Goal: Task Accomplishment & Management: Use online tool/utility

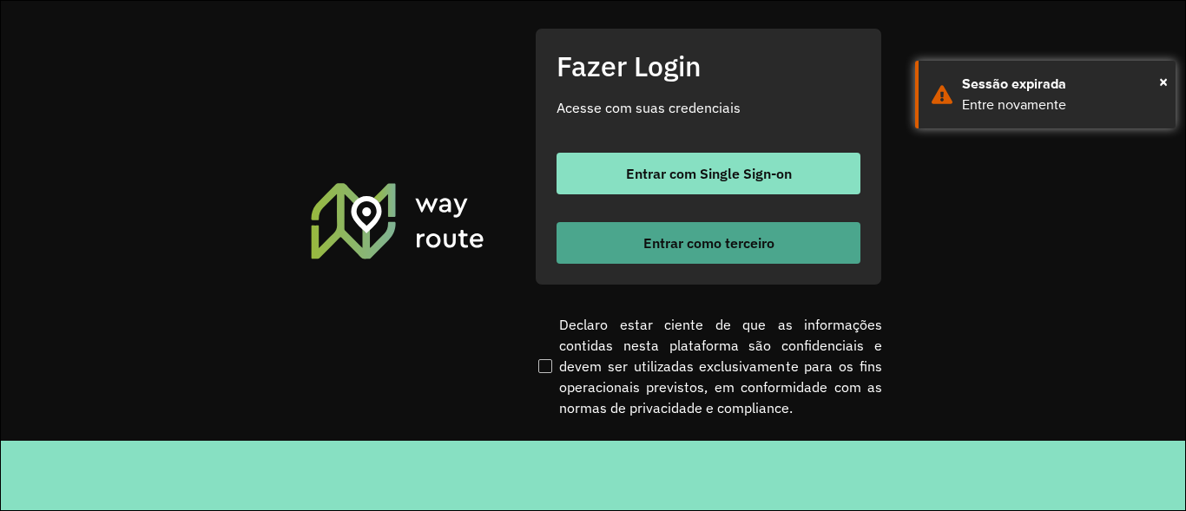
click at [697, 254] on button "Entrar como terceiro" at bounding box center [709, 243] width 304 height 42
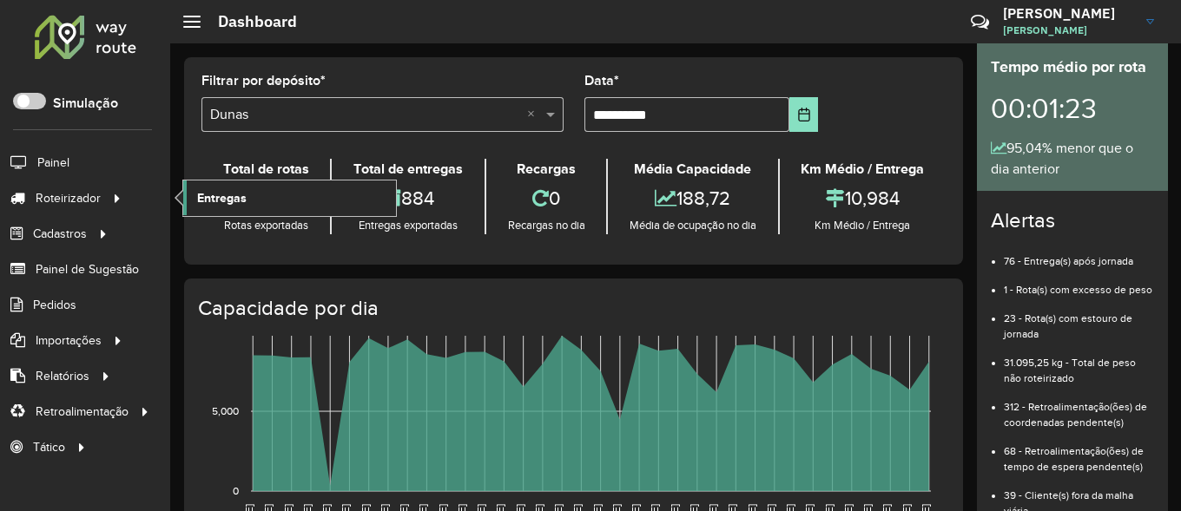
click at [238, 206] on span "Entregas" at bounding box center [221, 198] width 49 height 18
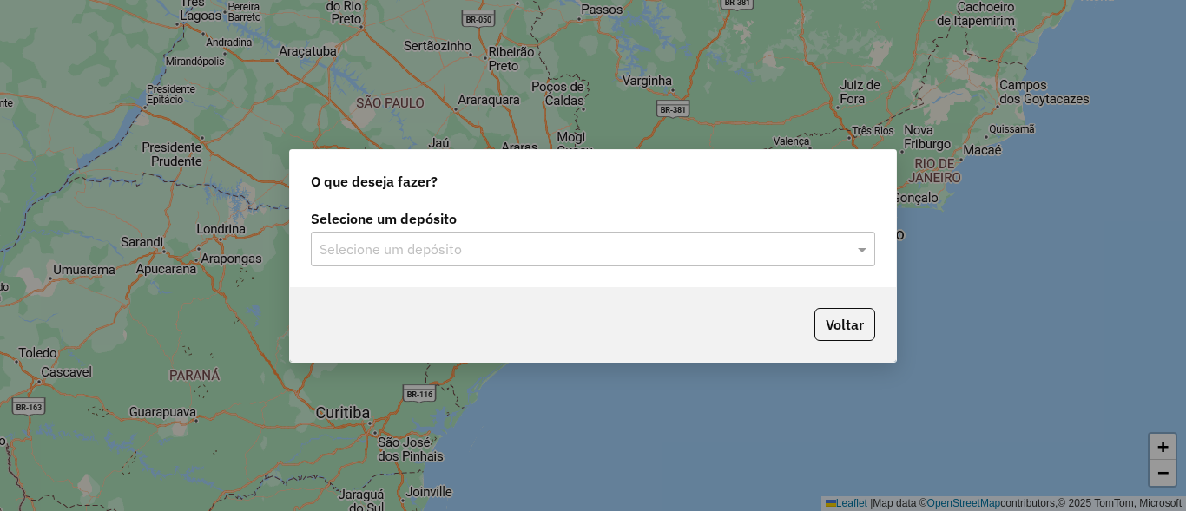
click at [828, 265] on div "Selecione um depósito" at bounding box center [593, 249] width 564 height 35
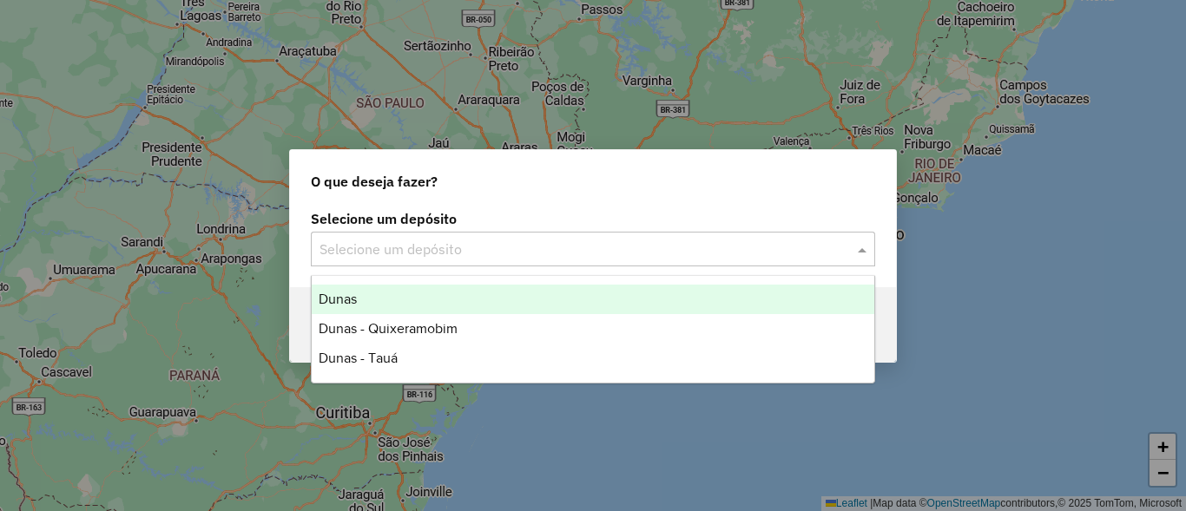
drag, startPoint x: 343, startPoint y: 289, endPoint x: 352, endPoint y: 288, distance: 9.6
click at [345, 289] on div "Dunas" at bounding box center [593, 300] width 563 height 30
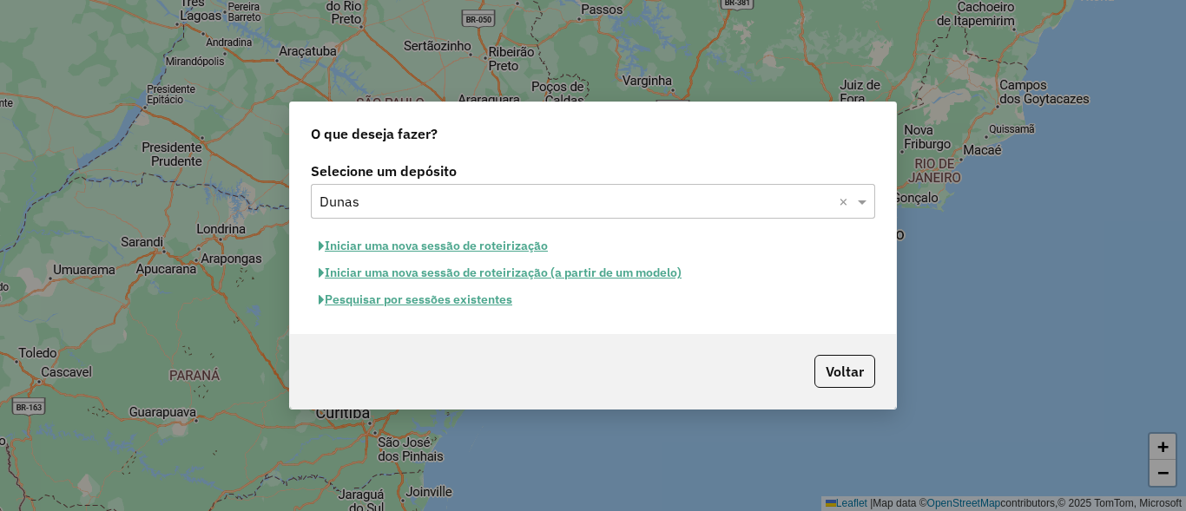
click at [441, 300] on button "Pesquisar por sessões existentes" at bounding box center [415, 300] width 209 height 27
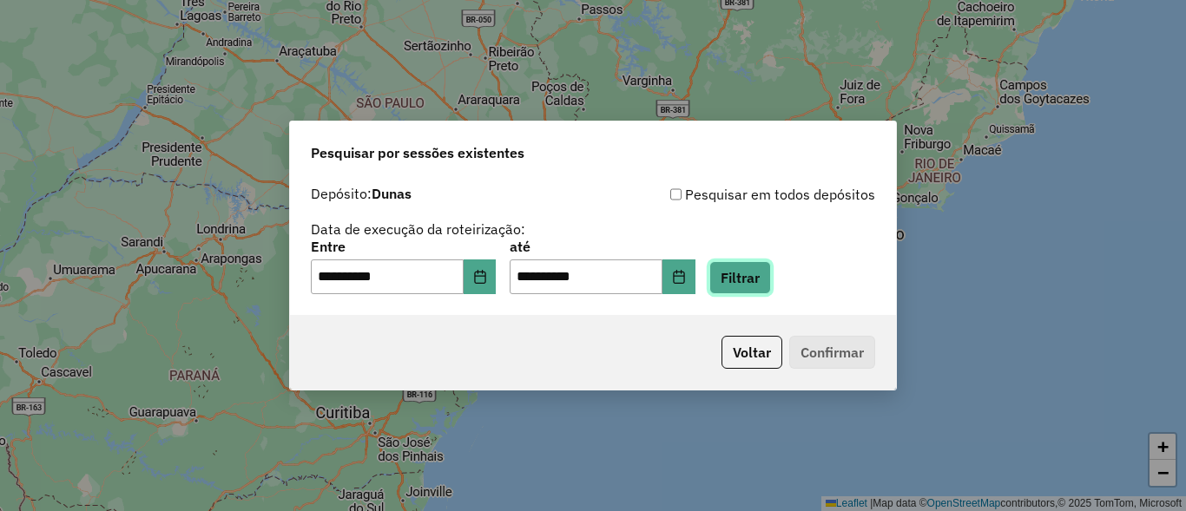
click at [771, 285] on button "Filtrar" at bounding box center [740, 277] width 62 height 33
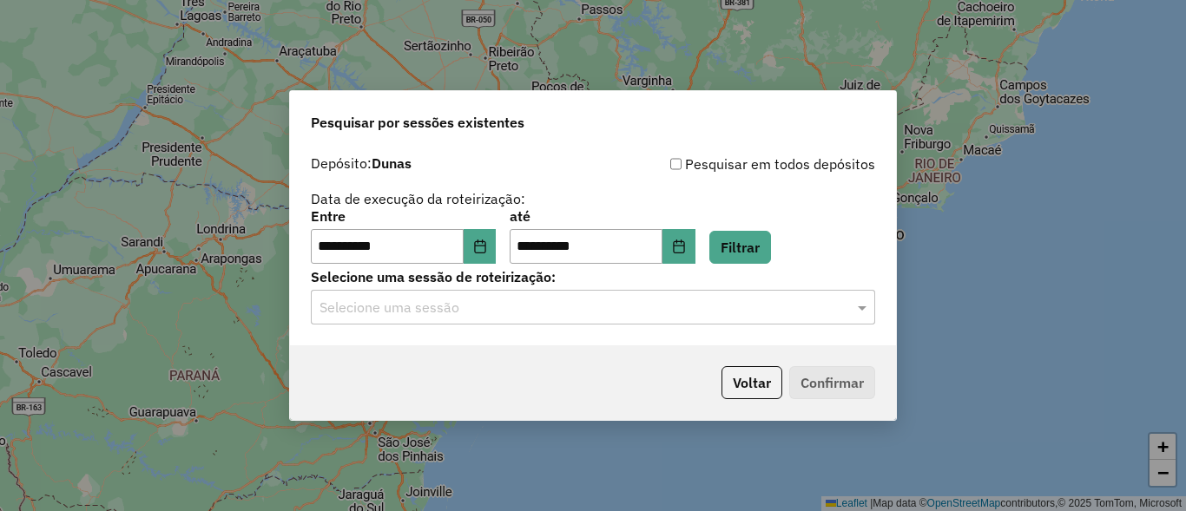
click at [629, 302] on input "text" at bounding box center [576, 308] width 512 height 21
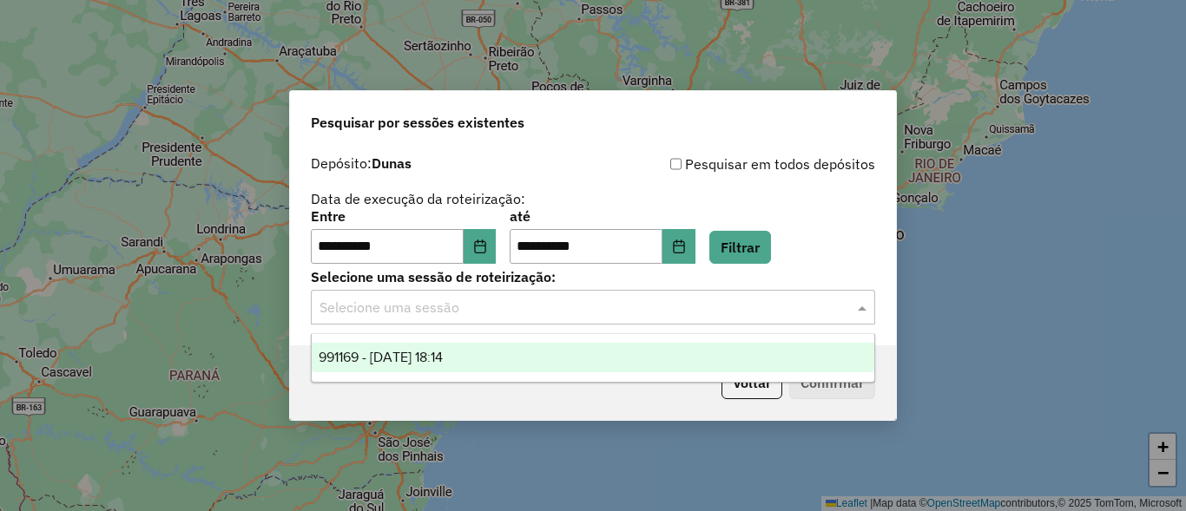
click at [376, 357] on span "991169 - 19/08/2025 18:14" at bounding box center [381, 357] width 124 height 15
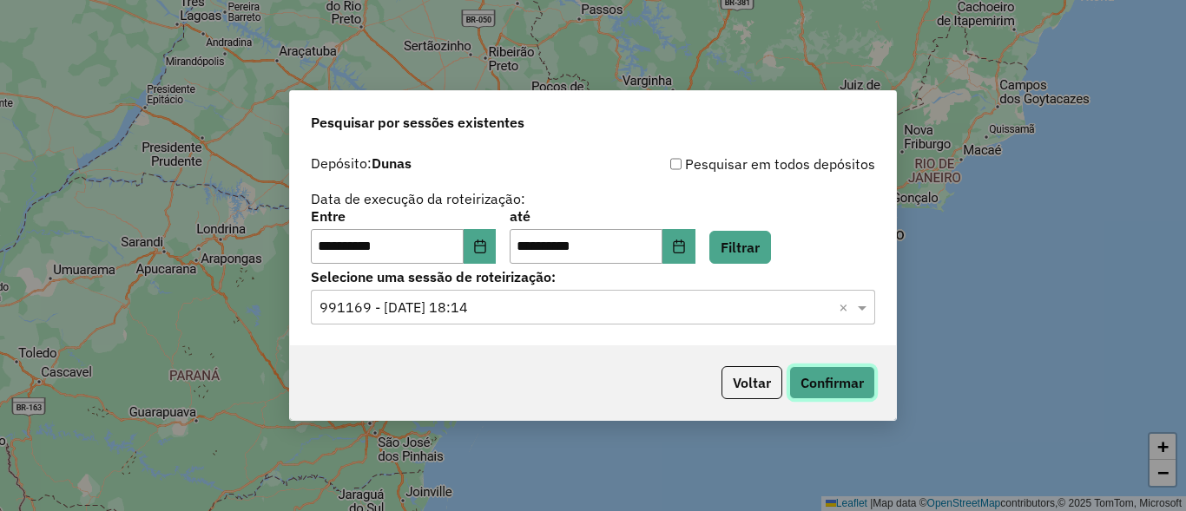
click at [831, 369] on button "Confirmar" at bounding box center [832, 382] width 86 height 33
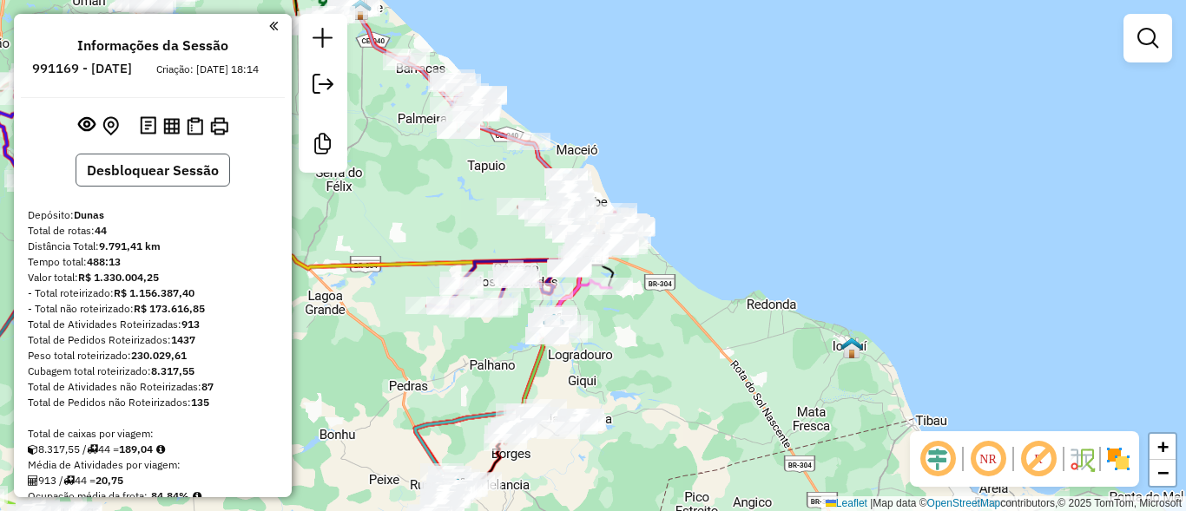
click at [132, 187] on button "Desbloquear Sessão" at bounding box center [153, 170] width 155 height 33
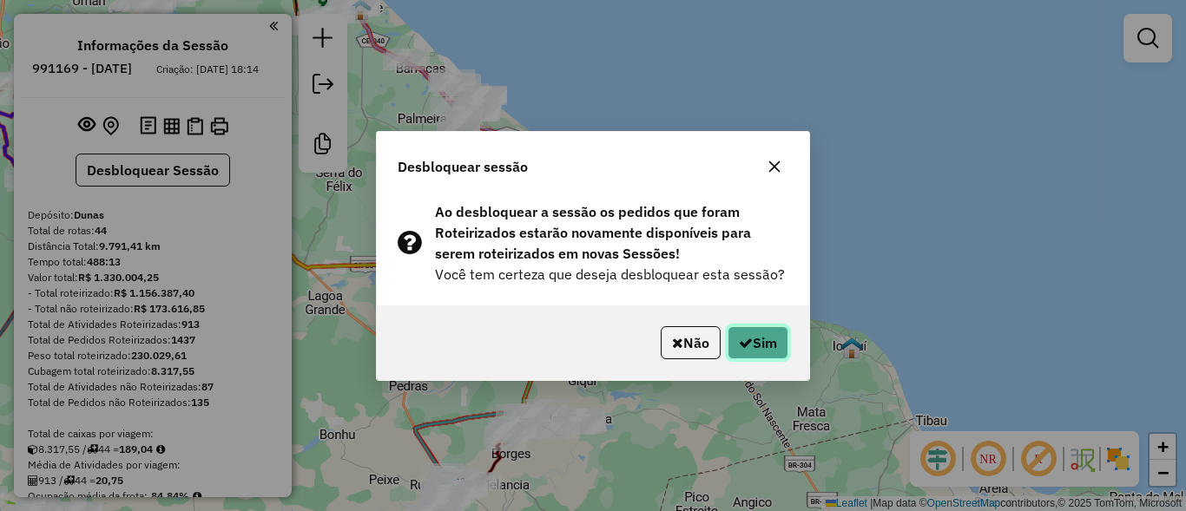
click at [739, 343] on icon "button" at bounding box center [746, 343] width 14 height 14
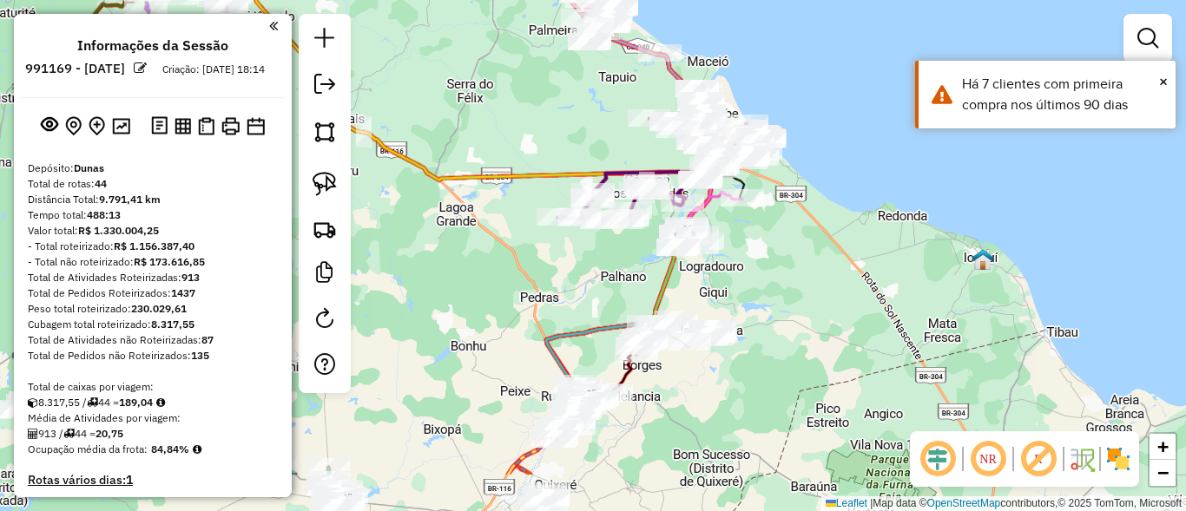
drag, startPoint x: 668, startPoint y: 395, endPoint x: 871, endPoint y: 255, distance: 246.6
click at [871, 255] on div "Janela de atendimento Grade de atendimento Capacidade Transportadoras Veículos …" at bounding box center [593, 255] width 1186 height 511
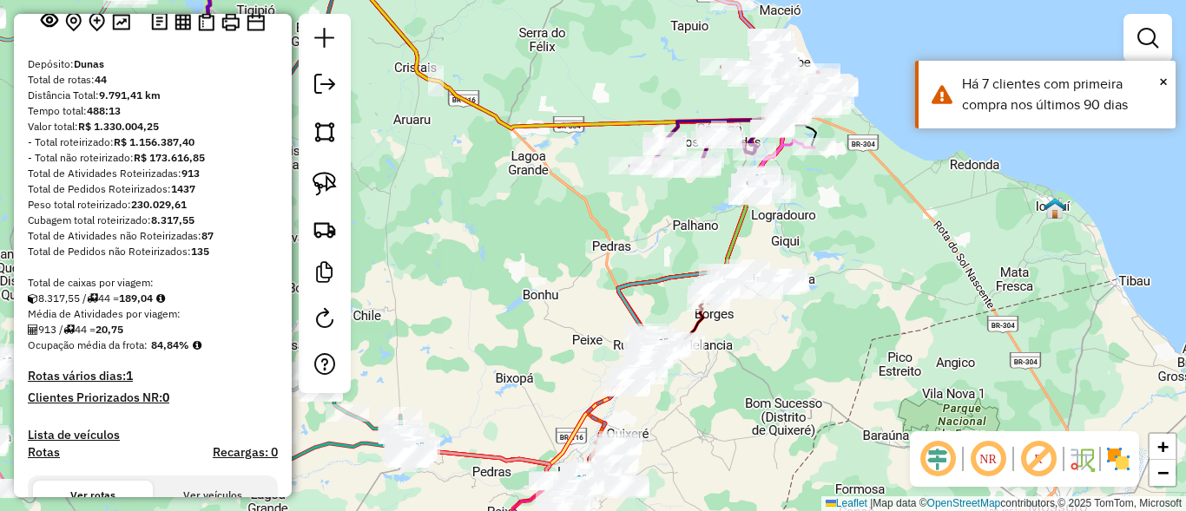
scroll to position [417, 0]
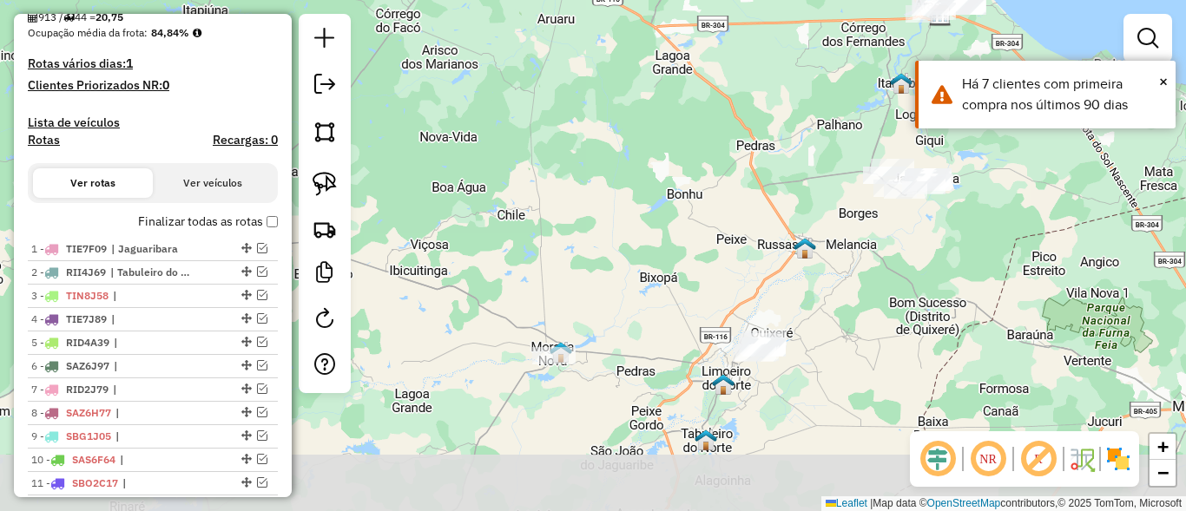
drag, startPoint x: 592, startPoint y: 346, endPoint x: 735, endPoint y: 239, distance: 178.5
click at [725, 248] on div "Janela de atendimento Grade de atendimento Capacidade Transportadoras Veículos …" at bounding box center [593, 255] width 1186 height 511
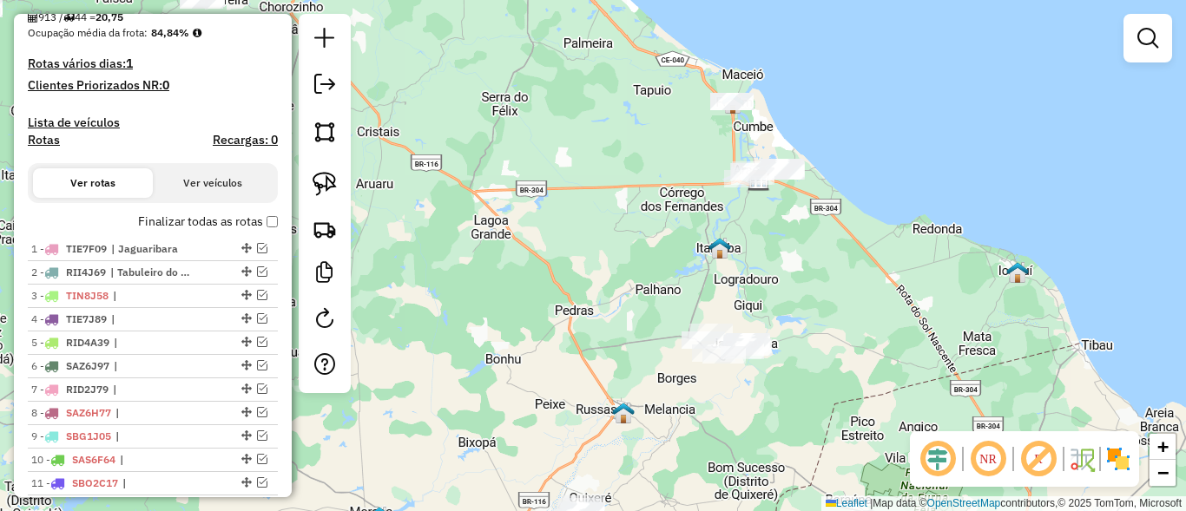
drag, startPoint x: 779, startPoint y: 208, endPoint x: 492, endPoint y: 413, distance: 352.7
click at [492, 413] on div "Janela de atendimento Grade de atendimento Capacidade Transportadoras Veículos …" at bounding box center [593, 255] width 1186 height 511
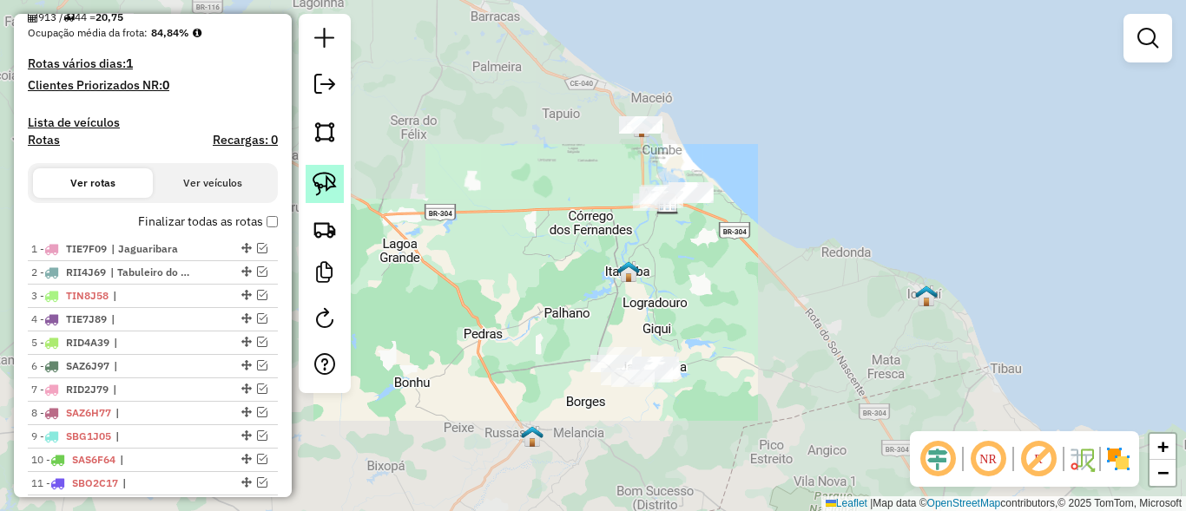
click at [331, 194] on img at bounding box center [325, 184] width 24 height 24
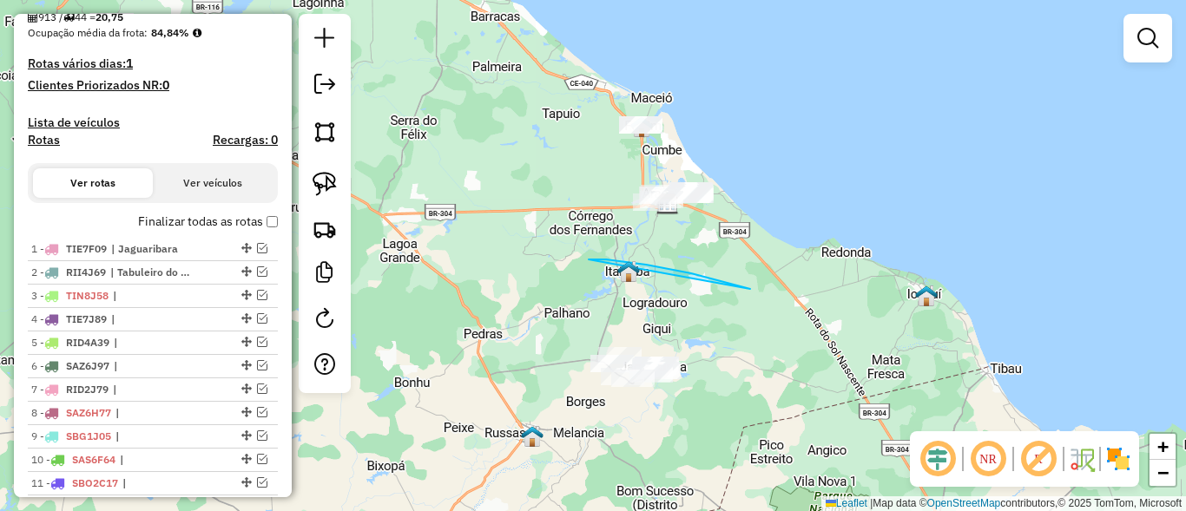
drag, startPoint x: 750, startPoint y: 289, endPoint x: 500, endPoint y: 369, distance: 262.5
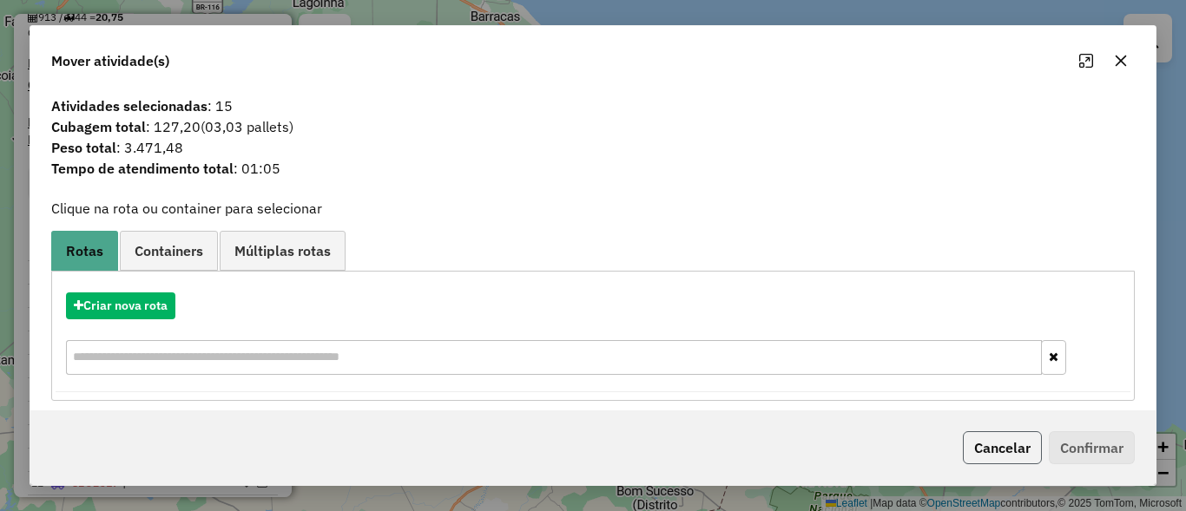
click at [987, 447] on button "Cancelar" at bounding box center [1002, 448] width 79 height 33
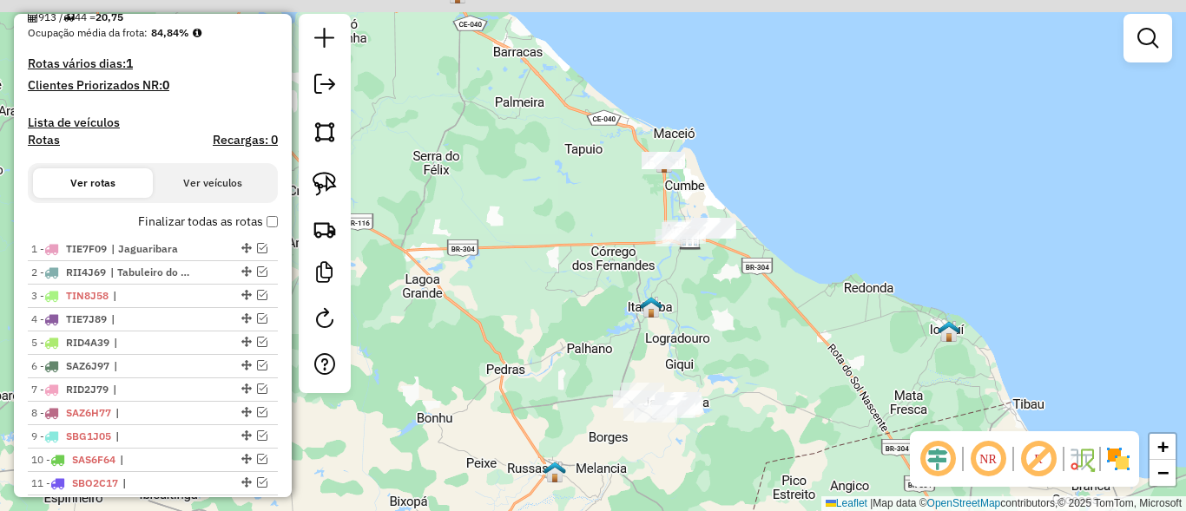
drag, startPoint x: 583, startPoint y: 173, endPoint x: 705, endPoint y: 376, distance: 236.7
click at [706, 375] on div "Janela de atendimento Grade de atendimento Capacidade Transportadoras Veículos …" at bounding box center [593, 255] width 1186 height 511
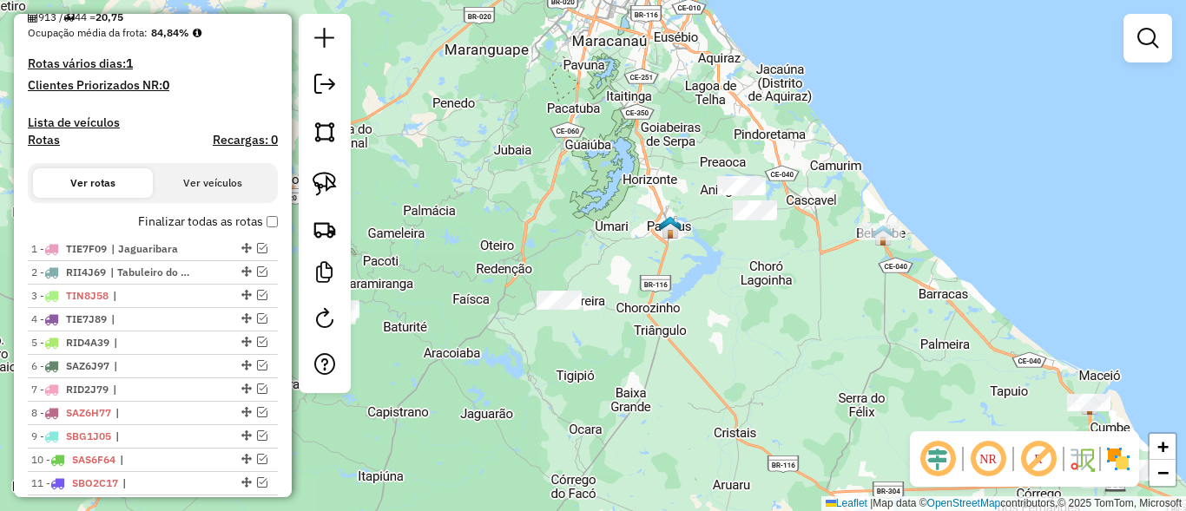
drag, startPoint x: 529, startPoint y: 284, endPoint x: 827, endPoint y: 321, distance: 300.1
click at [827, 321] on div "Janela de atendimento Grade de atendimento Capacidade Transportadoras Veículos …" at bounding box center [593, 255] width 1186 height 511
click at [325, 187] on img at bounding box center [325, 184] width 24 height 24
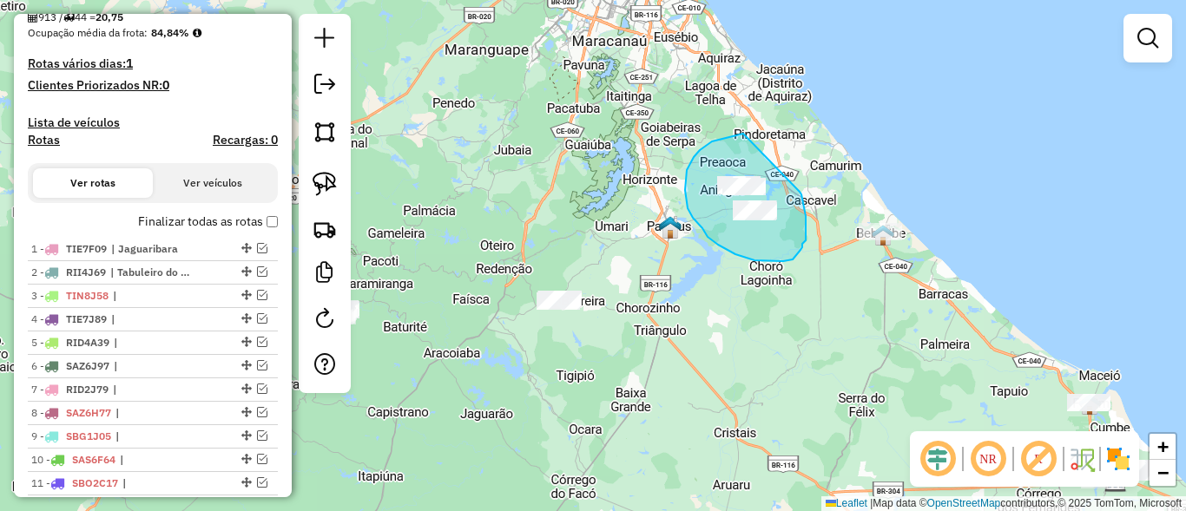
drag, startPoint x: 717, startPoint y: 140, endPoint x: 800, endPoint y: 192, distance: 97.6
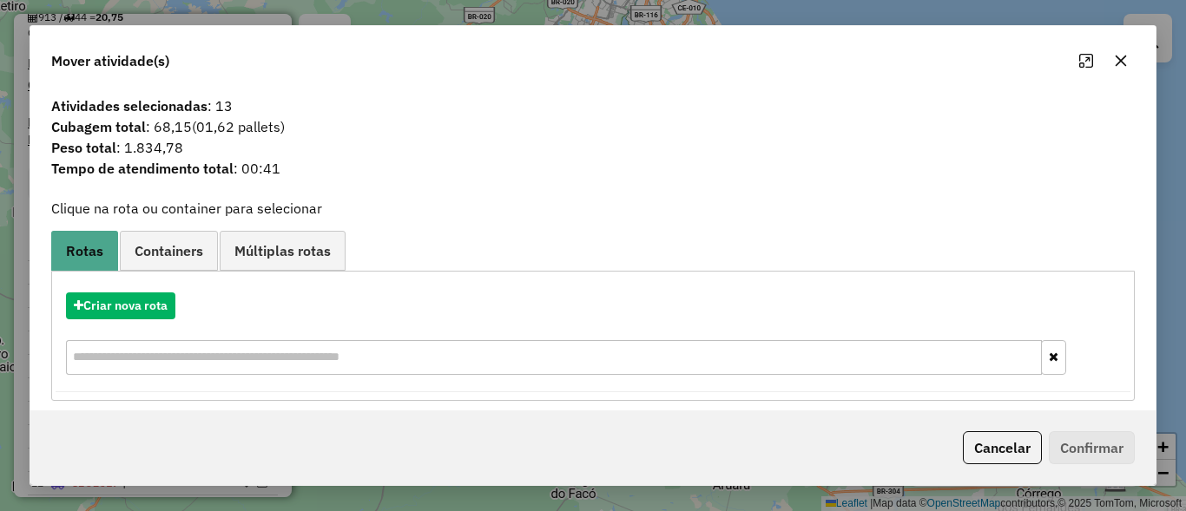
click at [1038, 467] on div "Cancelar Confirmar" at bounding box center [592, 448] width 1125 height 75
click at [1018, 458] on button "Cancelar" at bounding box center [1002, 448] width 79 height 33
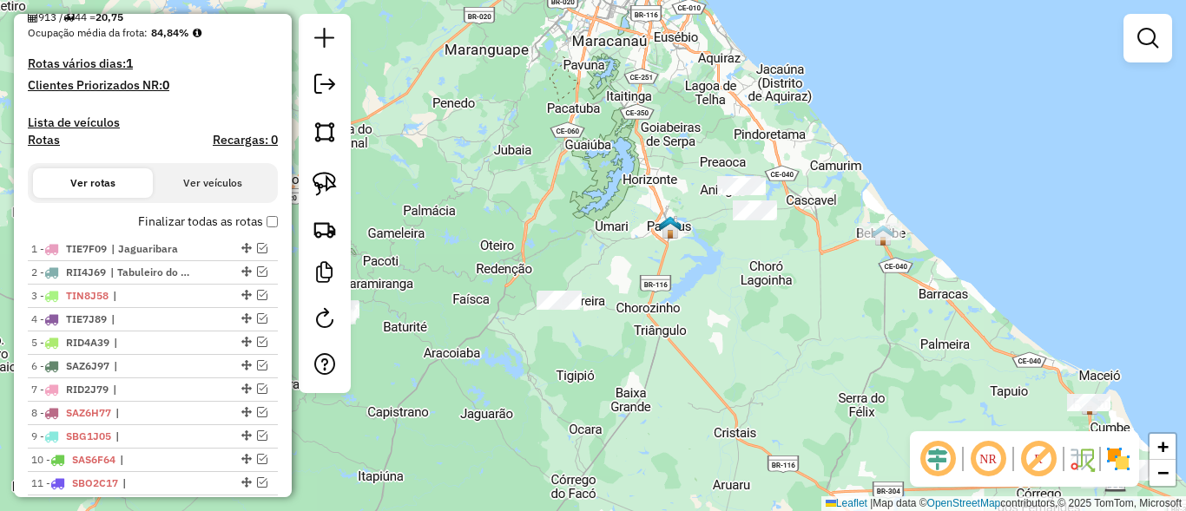
drag, startPoint x: 628, startPoint y: 275, endPoint x: 535, endPoint y: 215, distance: 110.5
click at [535, 215] on div "Janela de atendimento Grade de atendimento Capacidade Transportadoras Veículos …" at bounding box center [593, 255] width 1186 height 511
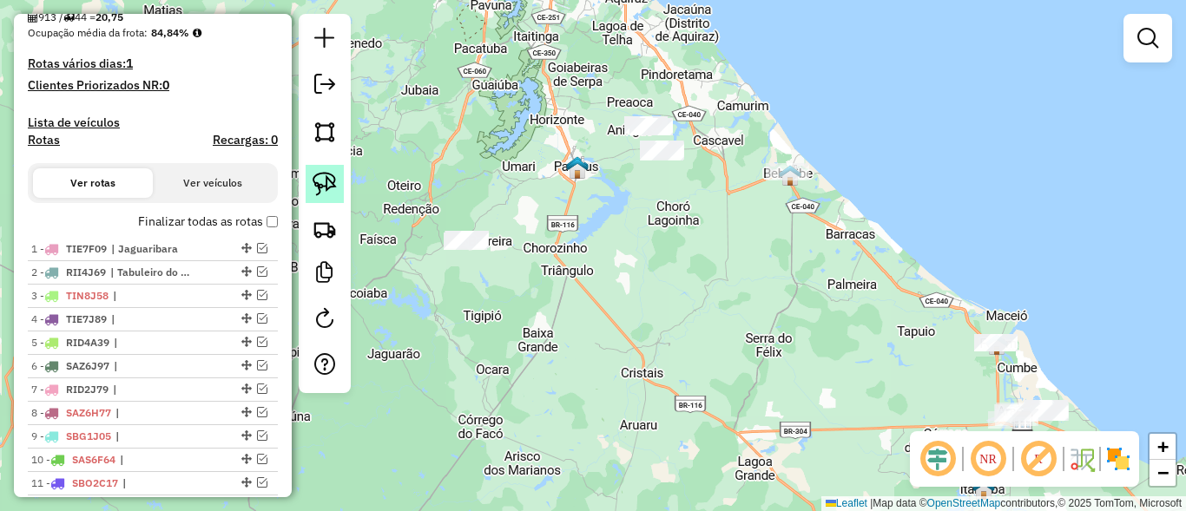
click at [336, 182] on img at bounding box center [325, 184] width 24 height 24
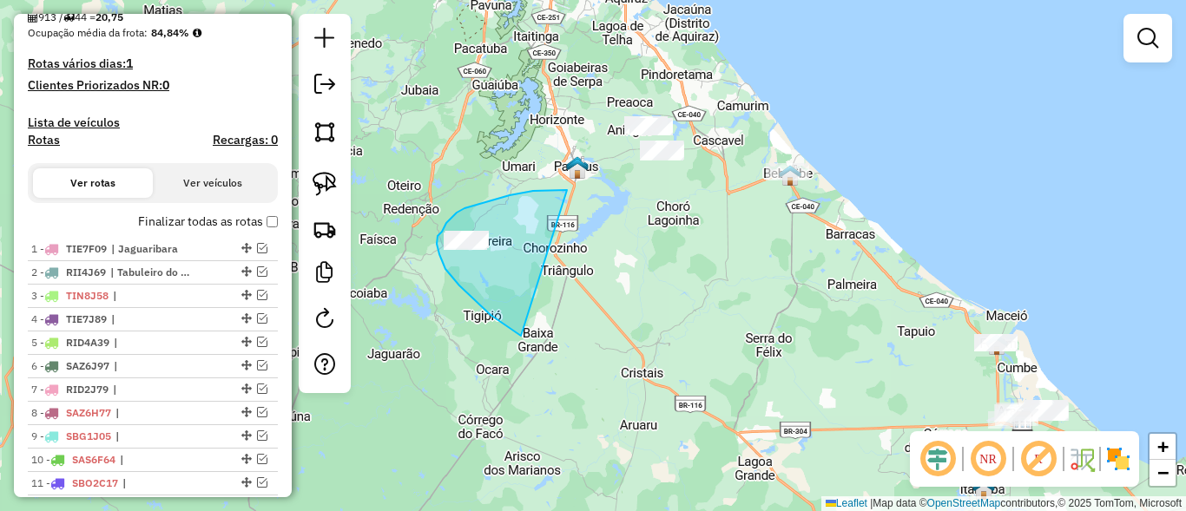
drag, startPoint x: 510, startPoint y: 195, endPoint x: 540, endPoint y: 342, distance: 149.8
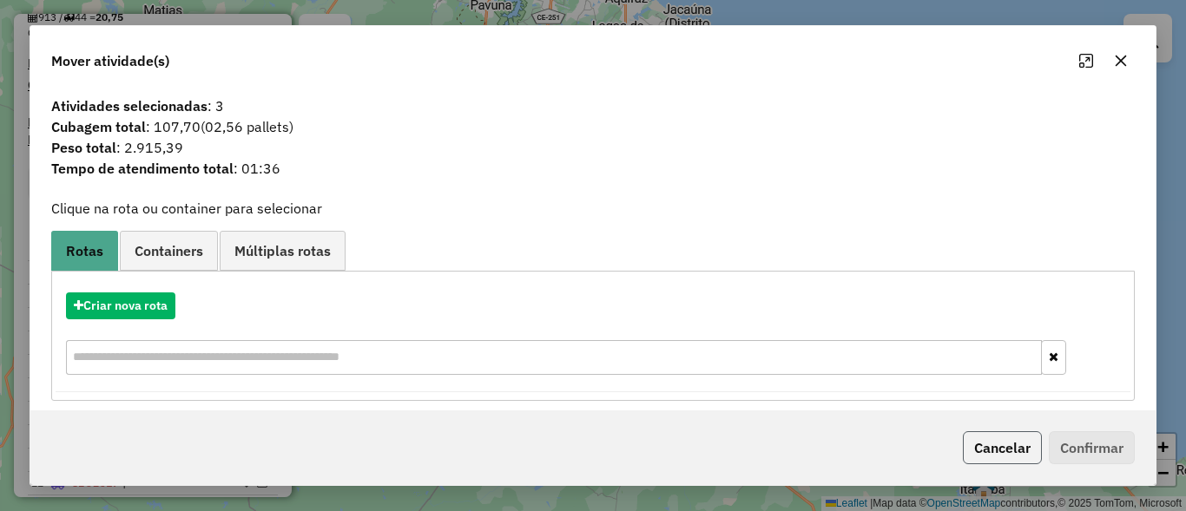
click at [1002, 444] on button "Cancelar" at bounding box center [1002, 448] width 79 height 33
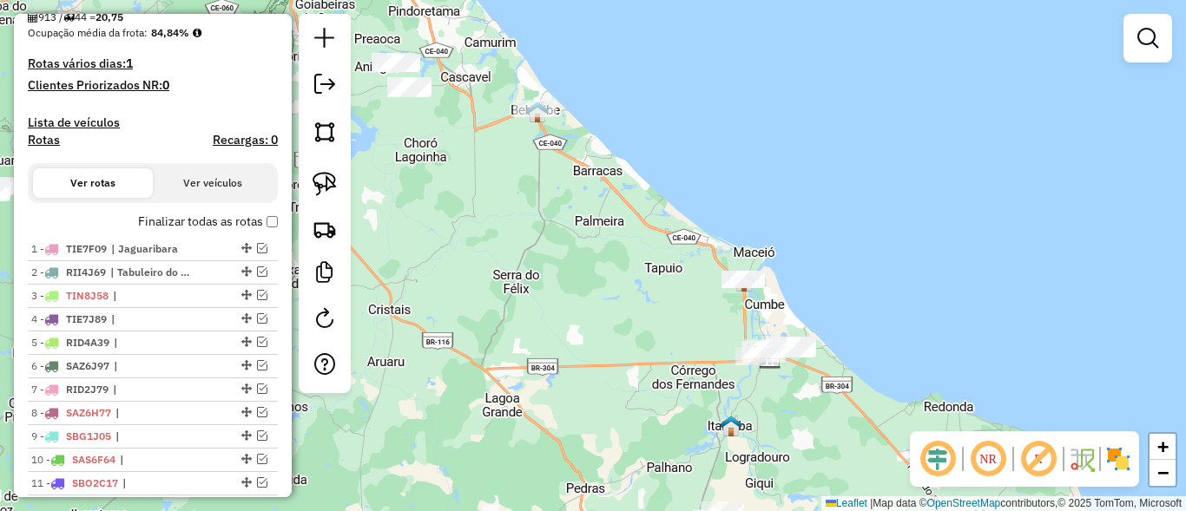
drag, startPoint x: 874, startPoint y: 319, endPoint x: 570, endPoint y: 219, distance: 319.9
click at [572, 221] on div "Janela de atendimento Grade de atendimento Capacidade Transportadoras Veículos …" at bounding box center [593, 255] width 1186 height 511
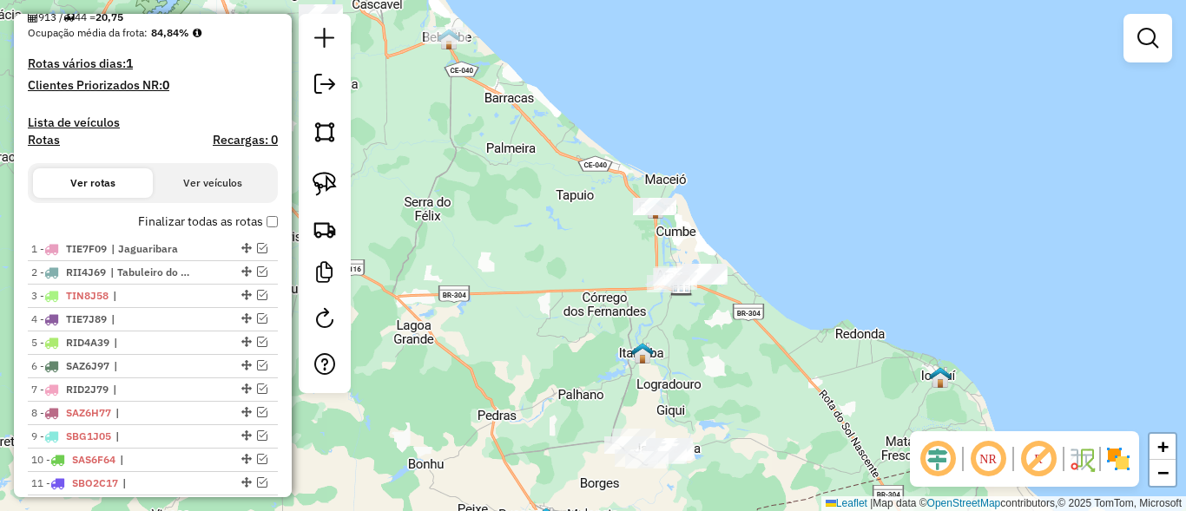
drag, startPoint x: 581, startPoint y: 270, endPoint x: 493, endPoint y: 207, distance: 108.2
click at [493, 208] on div "Janela de atendimento Grade de atendimento Capacidade Transportadoras Veículos …" at bounding box center [593, 255] width 1186 height 511
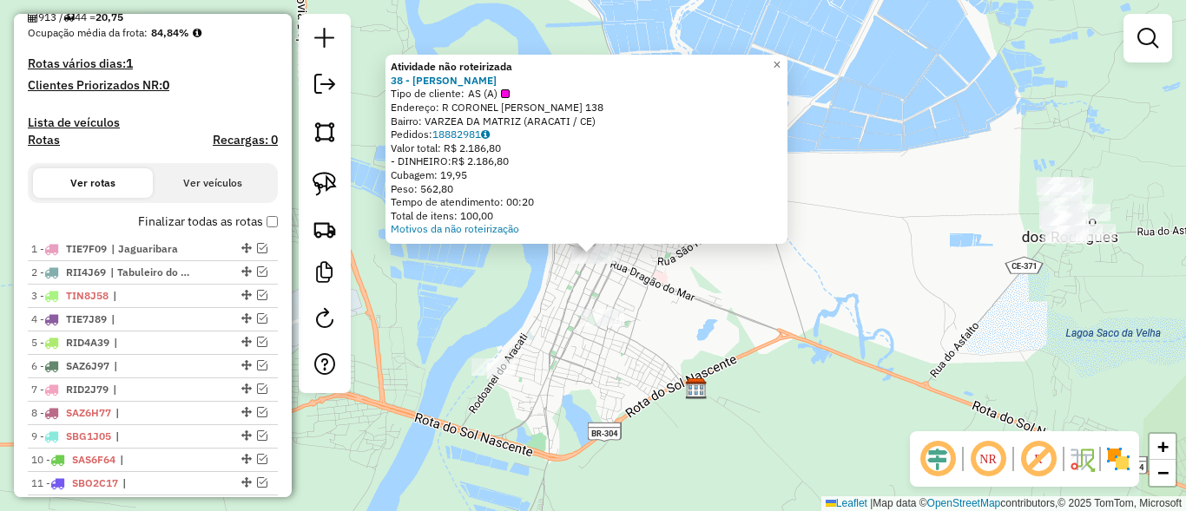
click at [768, 320] on div "Atividade não roteirizada 38 - FRANCISCO RONALDO BARBOSA Tipo de cliente: AS (A…" at bounding box center [593, 255] width 1186 height 511
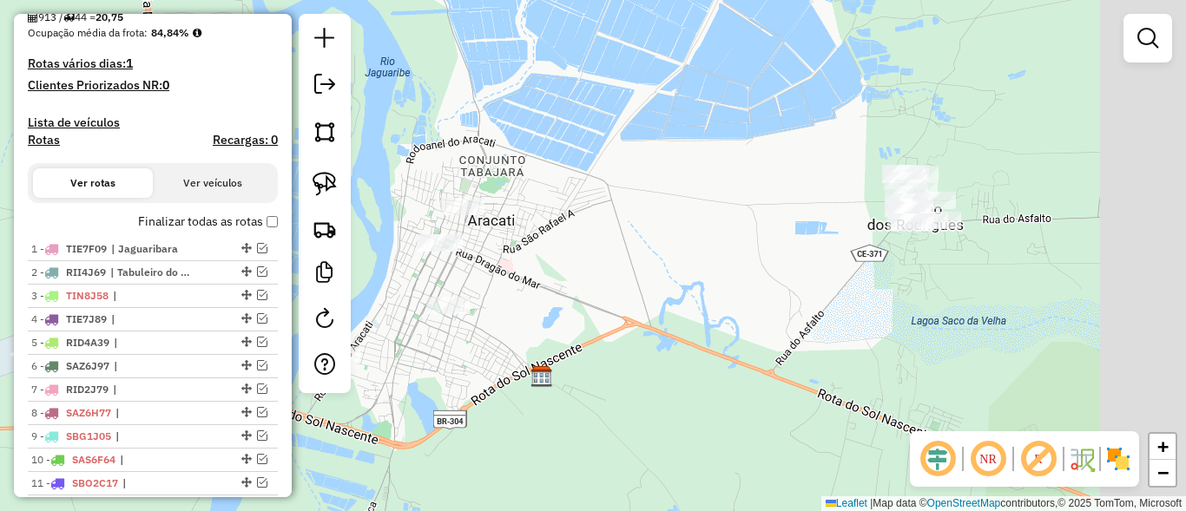
drag, startPoint x: 757, startPoint y: 299, endPoint x: 583, endPoint y: 283, distance: 175.2
click at [584, 283] on div "Janela de atendimento Grade de atendimento Capacidade Transportadoras Veículos …" at bounding box center [593, 255] width 1186 height 511
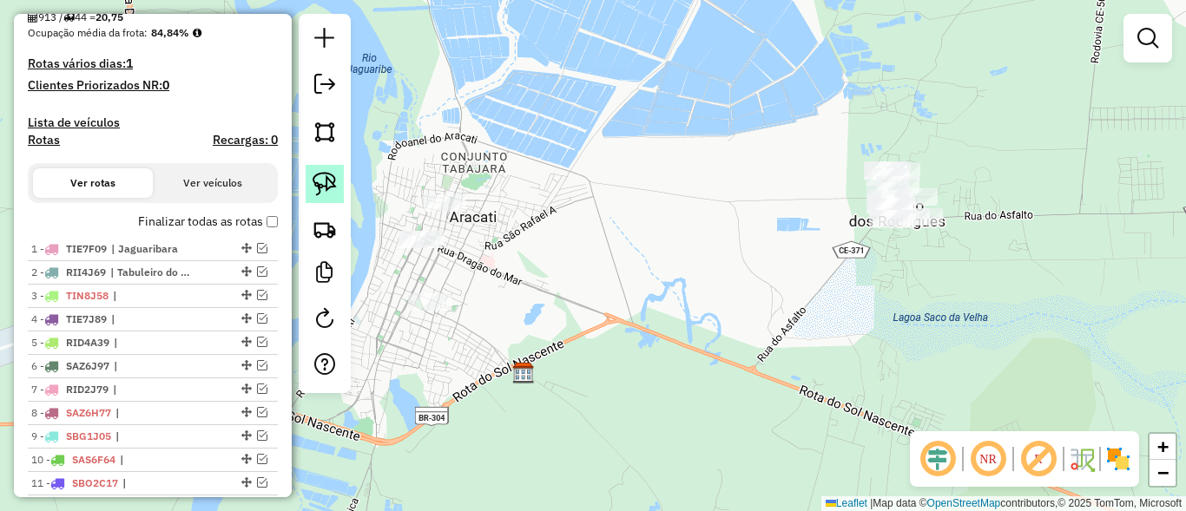
click at [330, 180] on img at bounding box center [325, 184] width 24 height 24
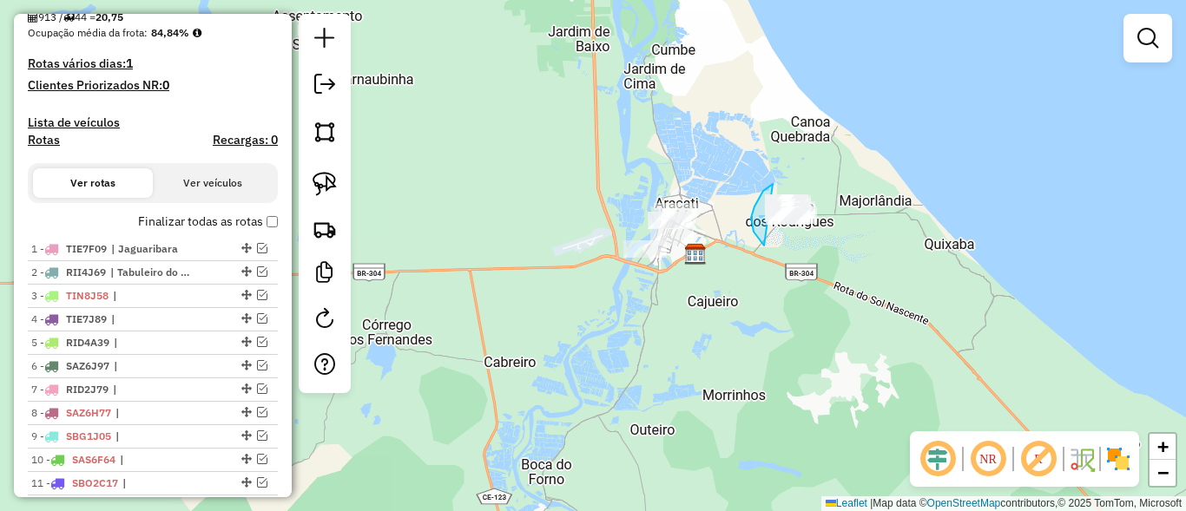
drag, startPoint x: 773, startPoint y: 184, endPoint x: 895, endPoint y: 125, distance: 135.9
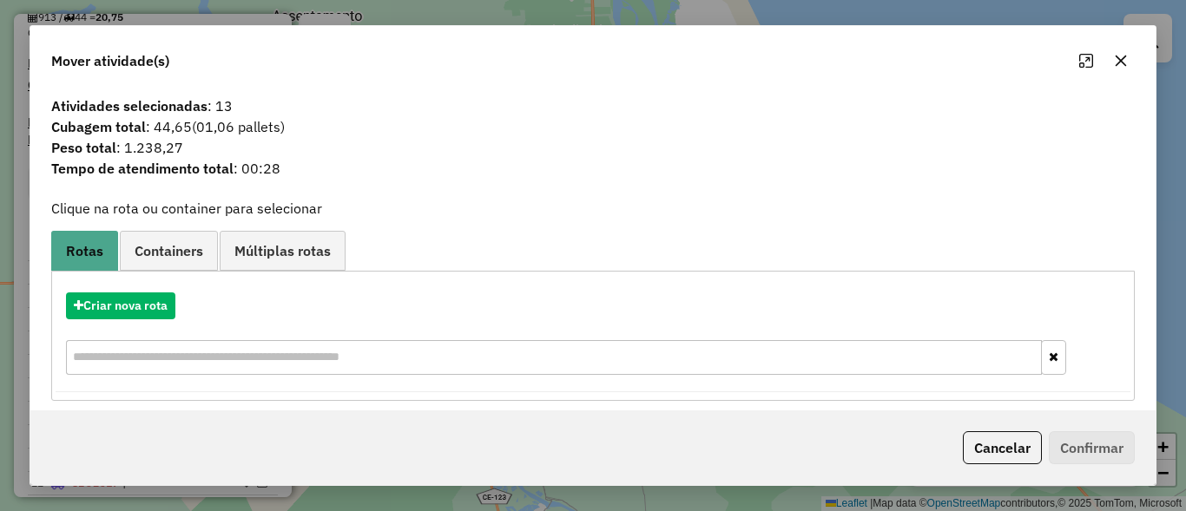
click at [1012, 428] on div "Cancelar Confirmar" at bounding box center [592, 448] width 1125 height 75
click at [998, 438] on button "Cancelar" at bounding box center [1002, 448] width 79 height 33
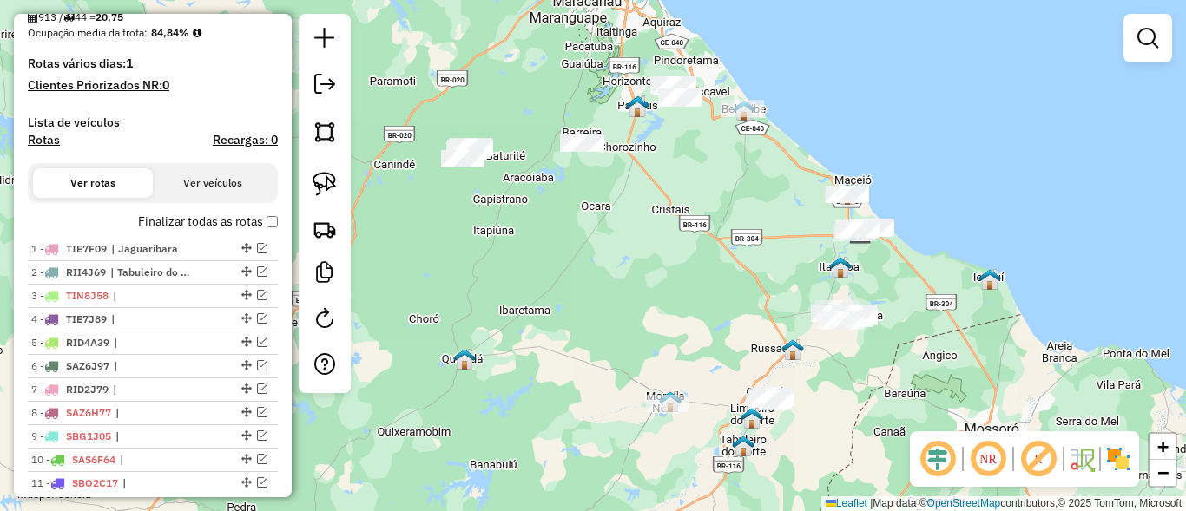
drag, startPoint x: 628, startPoint y: 297, endPoint x: 759, endPoint y: 322, distance: 133.5
click at [759, 322] on div "Janela de atendimento Grade de atendimento Capacidade Transportadoras Veículos …" at bounding box center [593, 255] width 1186 height 511
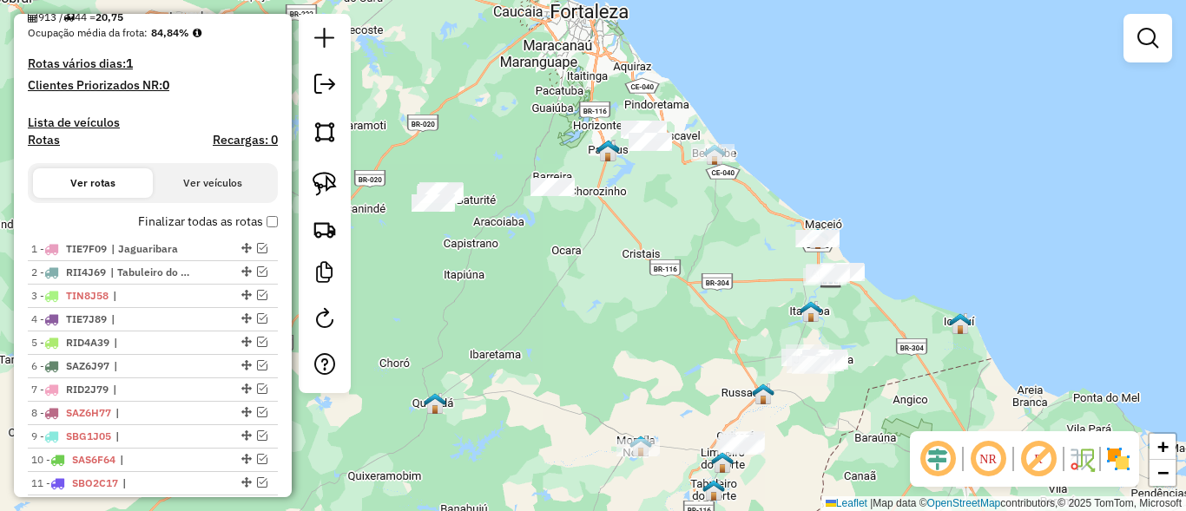
drag, startPoint x: 661, startPoint y: 271, endPoint x: 643, endPoint y: 296, distance: 30.6
click at [643, 296] on div "Janela de atendimento Grade de atendimento Capacidade Transportadoras Veículos …" at bounding box center [593, 255] width 1186 height 511
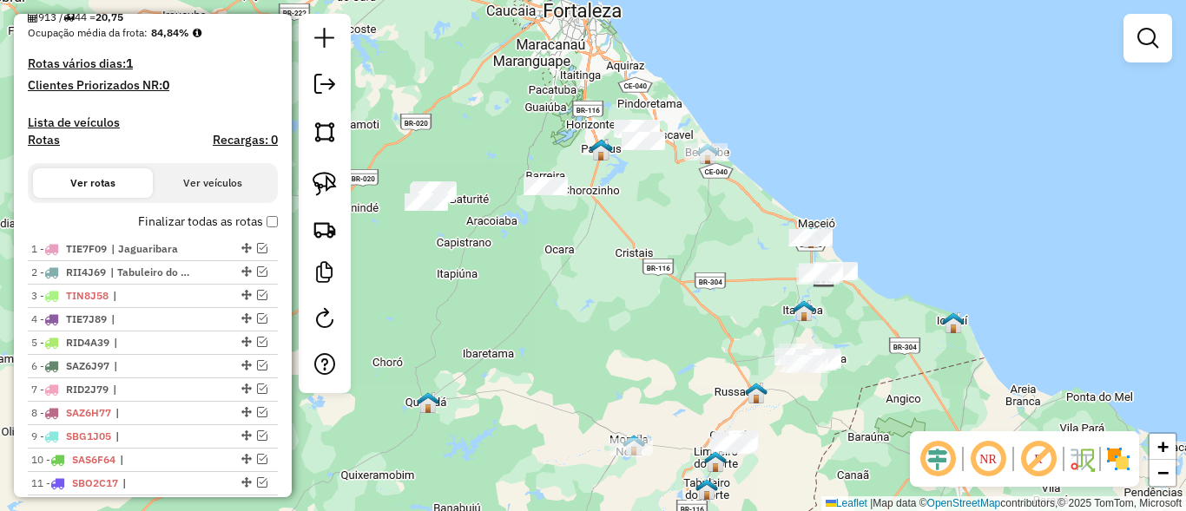
drag, startPoint x: 734, startPoint y: 259, endPoint x: 550, endPoint y: 216, distance: 188.1
click at [550, 216] on div "Janela de atendimento Grade de atendimento Capacidade Transportadoras Veículos …" at bounding box center [593, 255] width 1186 height 511
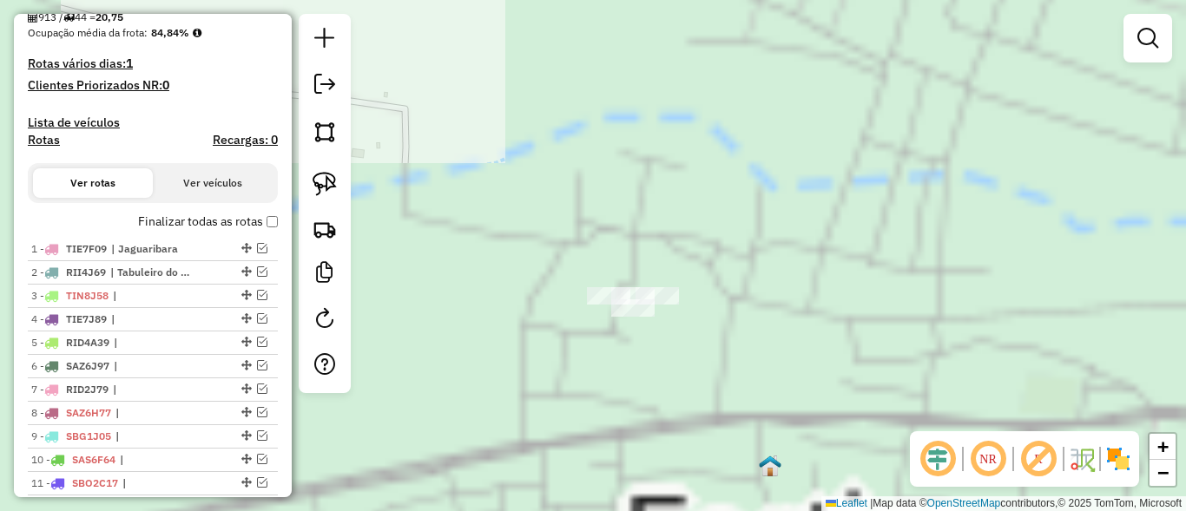
drag, startPoint x: 778, startPoint y: 331, endPoint x: 748, endPoint y: 245, distance: 91.2
click at [756, 245] on div "Janela de atendimento Grade de atendimento Capacidade Transportadoras Veículos …" at bounding box center [593, 255] width 1186 height 511
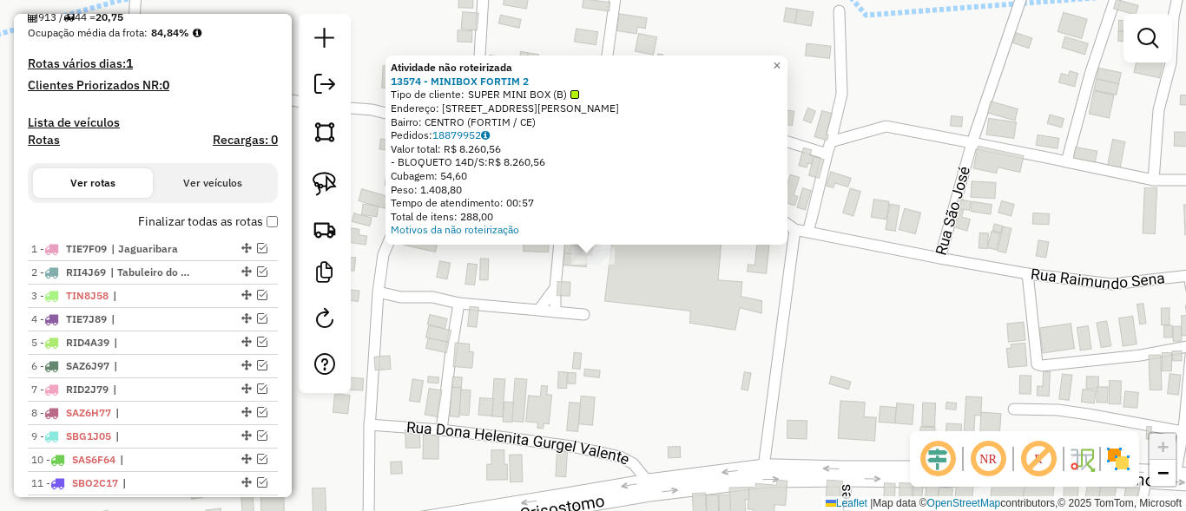
click at [689, 320] on div "Atividade não roteirizada 13574 - MINIBOX FORTIM 2 Tipo de cliente: SUPER MINI …" at bounding box center [593, 255] width 1186 height 511
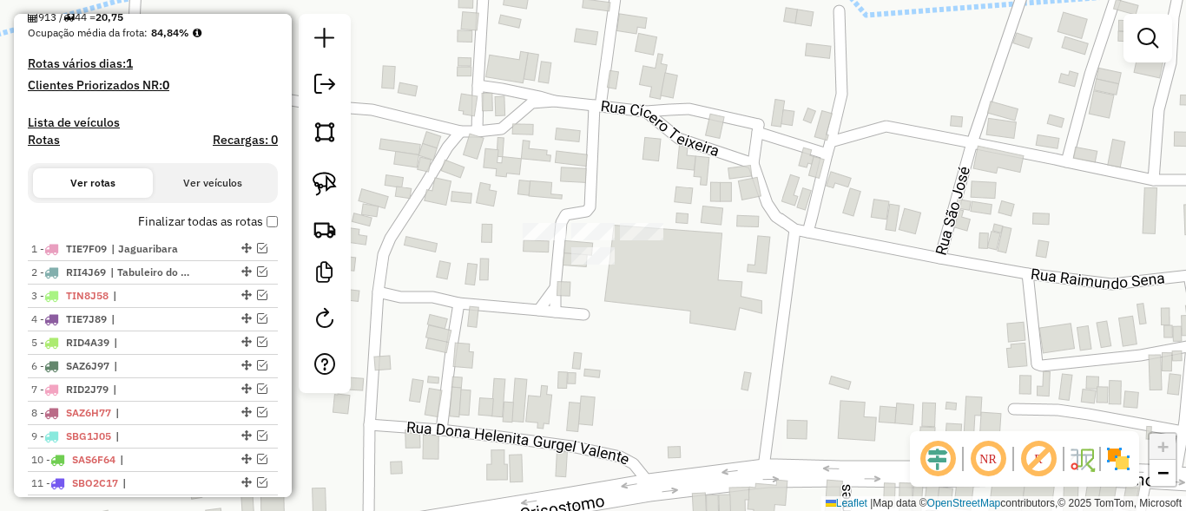
click at [593, 240] on div at bounding box center [592, 231] width 43 height 17
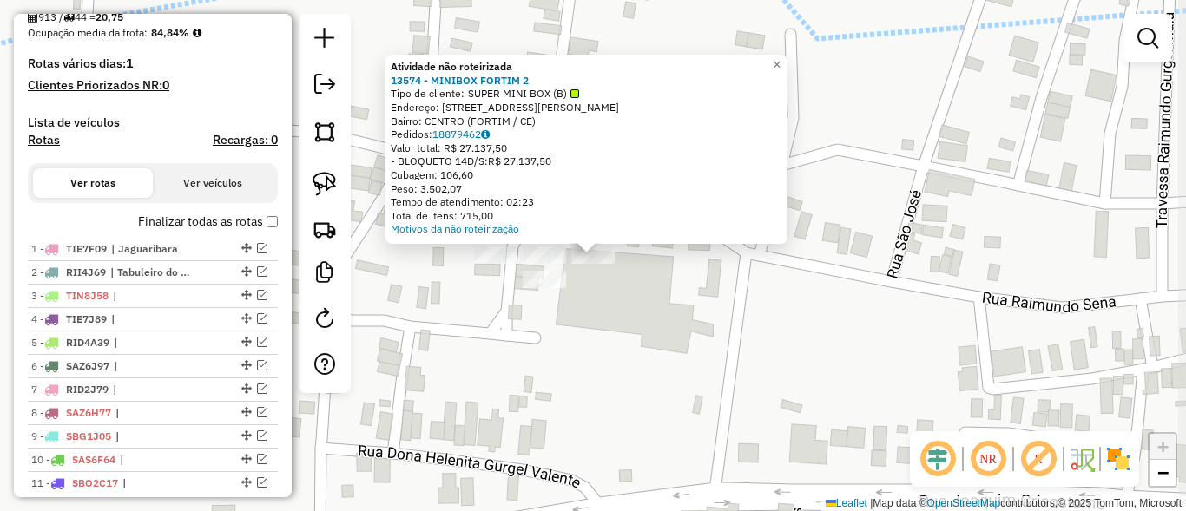
click at [671, 294] on div "Atividade não roteirizada 13574 - MINIBOX FORTIM 2 Tipo de cliente: SUPER MINI …" at bounding box center [593, 255] width 1186 height 511
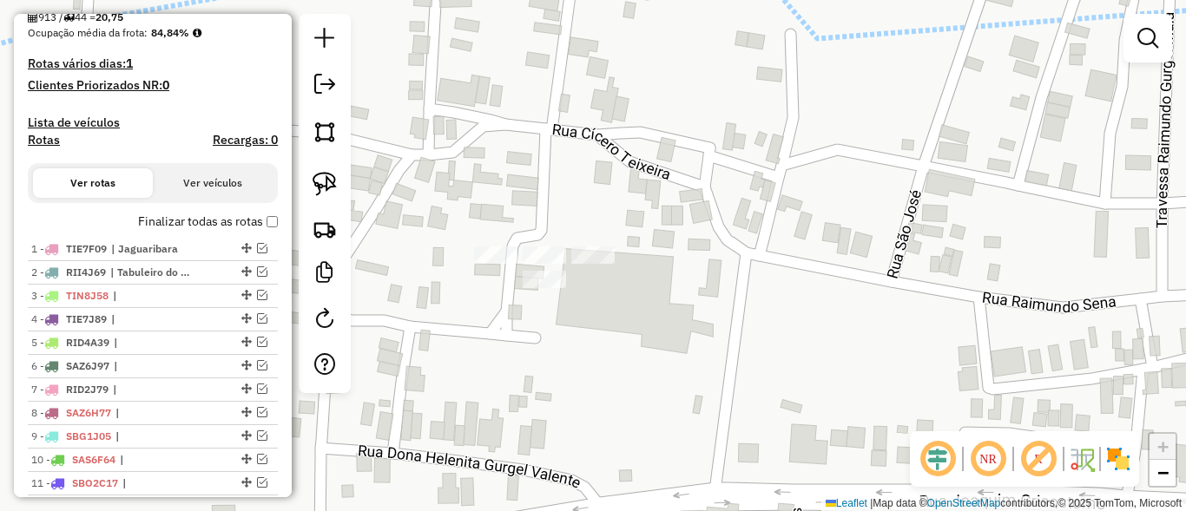
click at [480, 244] on div "Janela de atendimento Grade de atendimento Capacidade Transportadoras Veículos …" at bounding box center [593, 255] width 1186 height 511
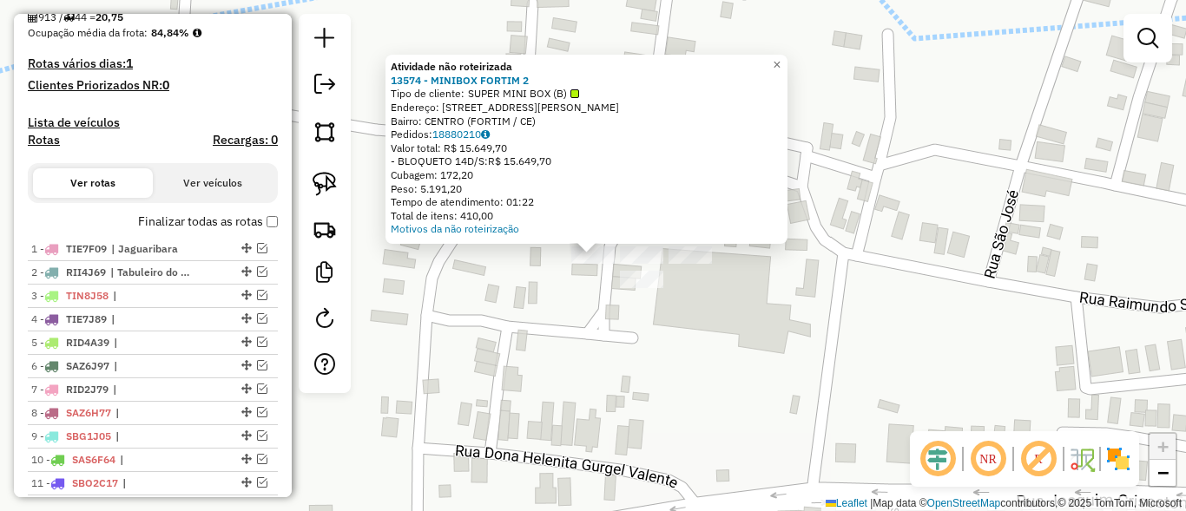
click at [543, 302] on div "Atividade não roteirizada 13574 - MINIBOX FORTIM 2 Tipo de cliente: SUPER MINI …" at bounding box center [593, 255] width 1186 height 511
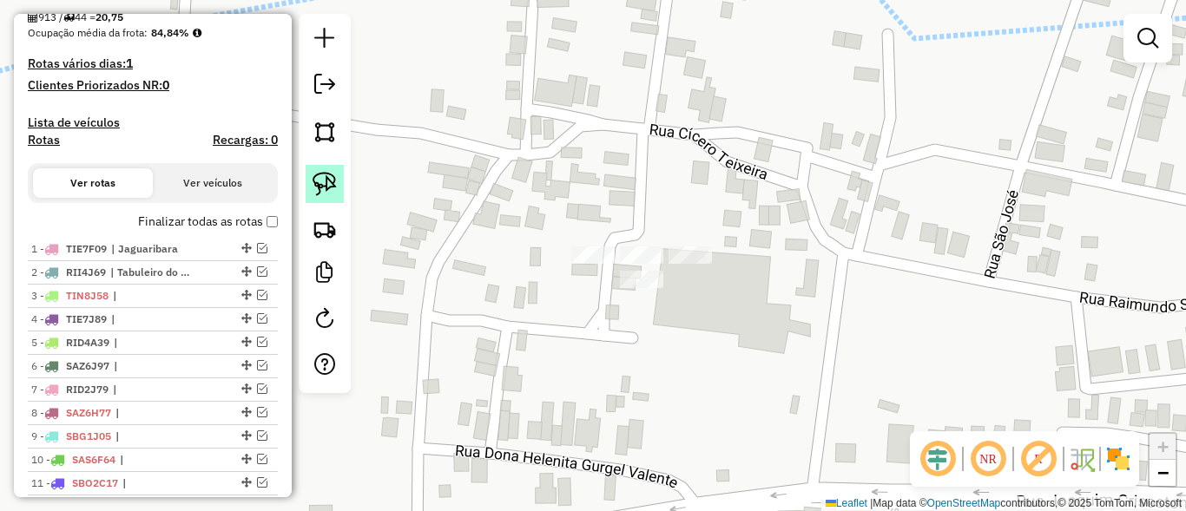
click at [315, 187] on img at bounding box center [325, 184] width 24 height 24
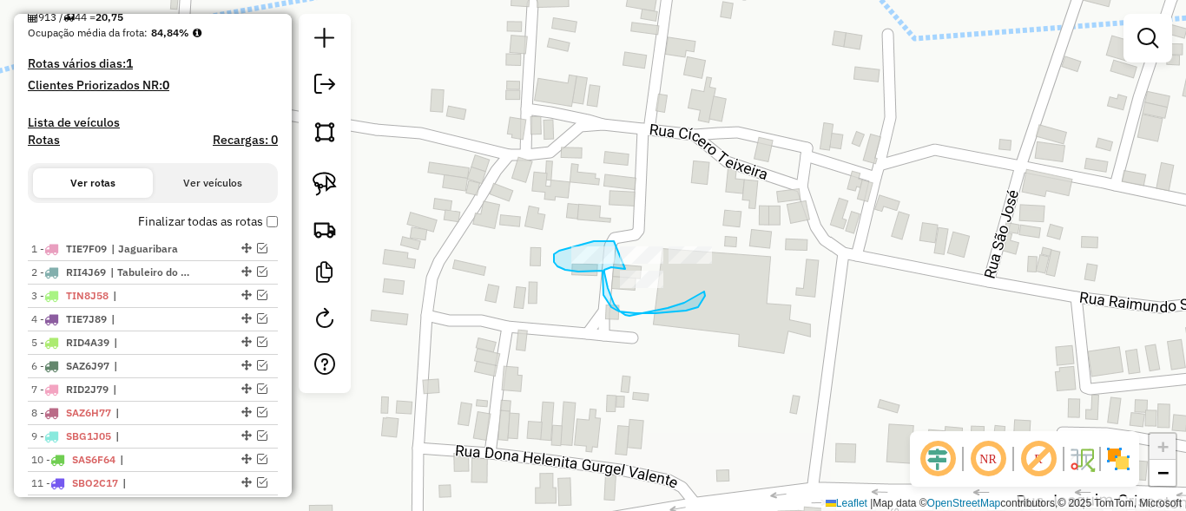
drag, startPoint x: 614, startPoint y: 241, endPoint x: 572, endPoint y: 211, distance: 51.6
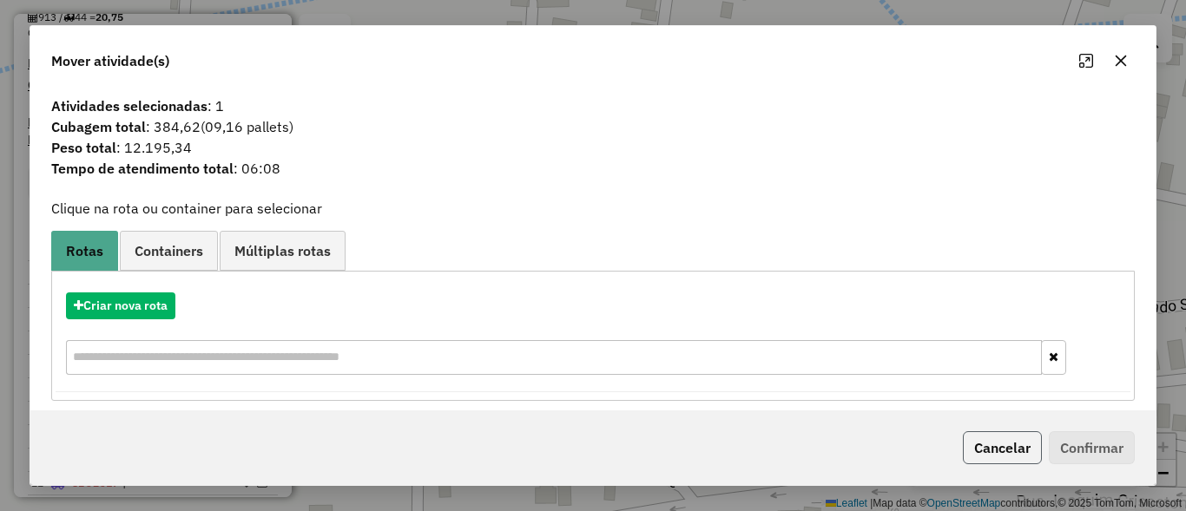
click at [991, 445] on button "Cancelar" at bounding box center [1002, 448] width 79 height 33
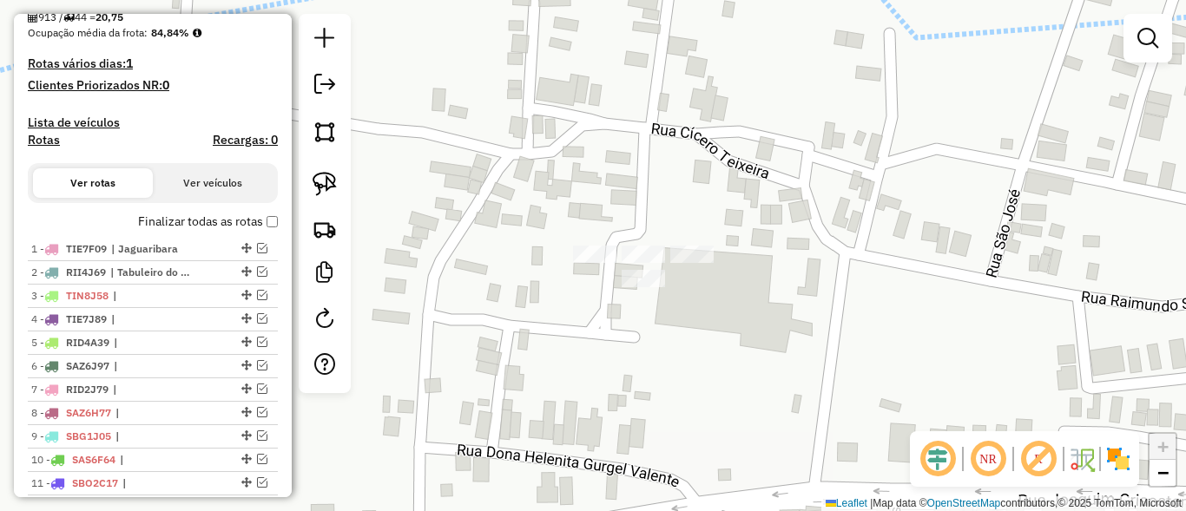
click at [645, 293] on div "Janela de atendimento Grade de atendimento Capacidade Transportadoras Veículos …" at bounding box center [593, 255] width 1186 height 511
click at [646, 287] on div at bounding box center [643, 278] width 43 height 17
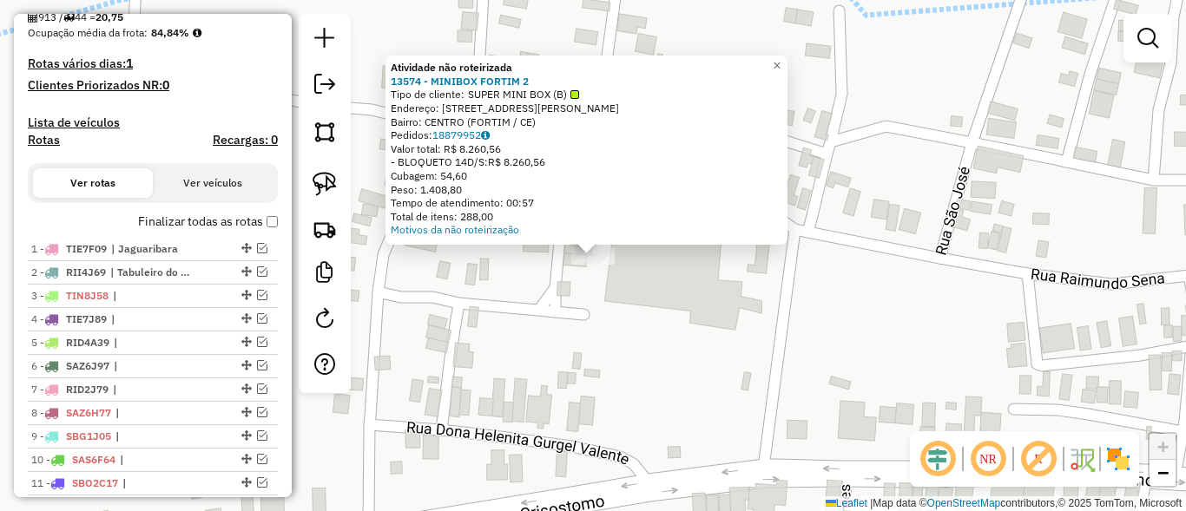
click at [657, 298] on div "Atividade não roteirizada 13574 - MINIBOX FORTIM 2 Tipo de cliente: SUPER MINI …" at bounding box center [593, 255] width 1186 height 511
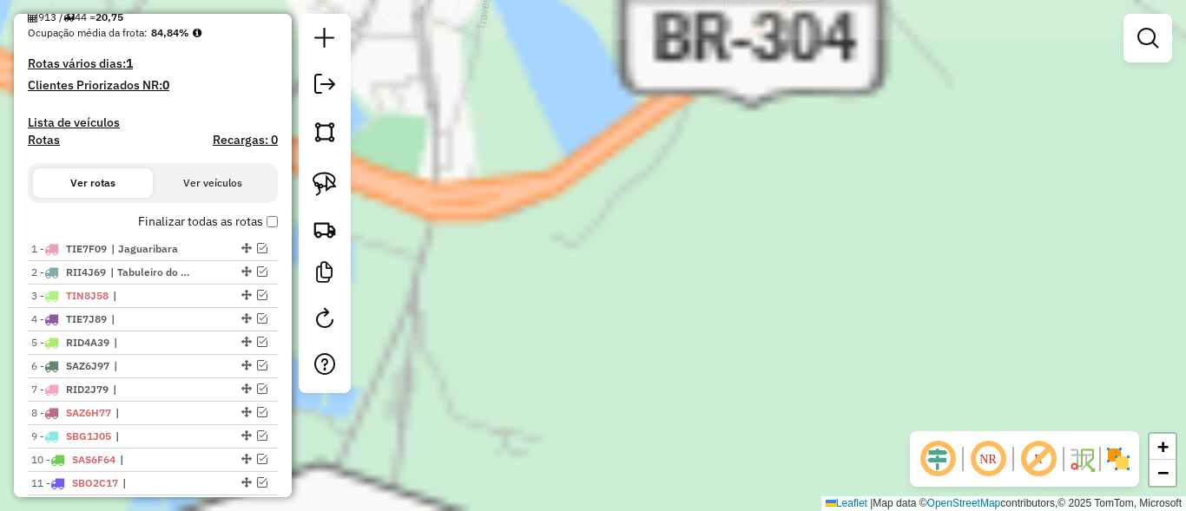
drag, startPoint x: 591, startPoint y: 258, endPoint x: 614, endPoint y: 460, distance: 203.6
click at [612, 471] on div "Janela de atendimento Grade de atendimento Capacidade Transportadoras Veículos …" at bounding box center [593, 255] width 1186 height 511
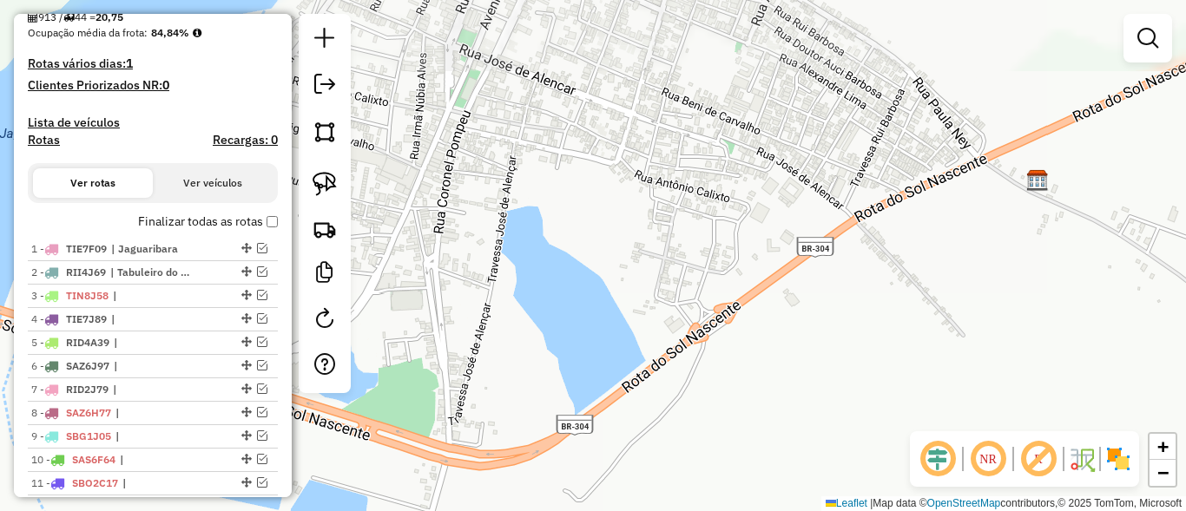
drag, startPoint x: 642, startPoint y: 180, endPoint x: 535, endPoint y: 341, distance: 194.1
click at [517, 399] on div "Janela de atendimento Grade de atendimento Capacidade Transportadoras Veículos …" at bounding box center [593, 255] width 1186 height 511
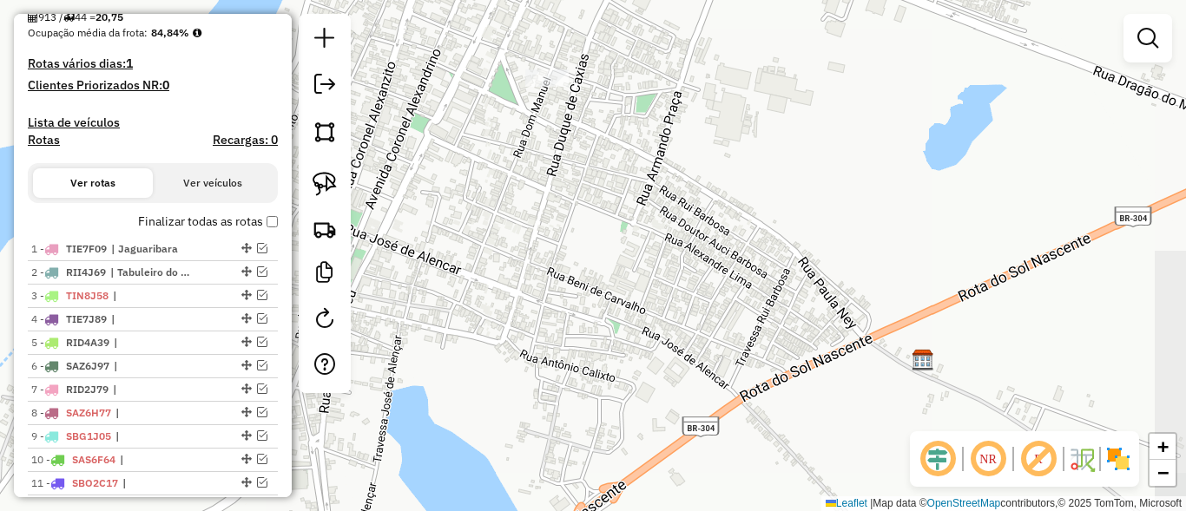
click at [550, 346] on div "Janela de atendimento Grade de atendimento Capacidade Transportadoras Veículos …" at bounding box center [593, 255] width 1186 height 511
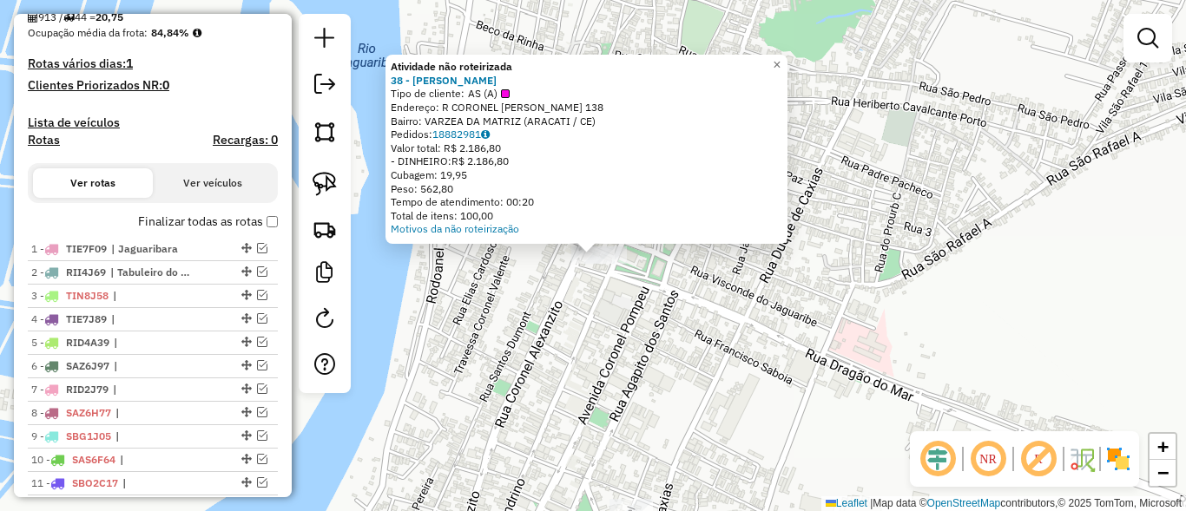
click at [616, 388] on div "Atividade não roteirizada 38 - FRANCISCO RONALDO BARBOSA Tipo de cliente: AS (A…" at bounding box center [593, 255] width 1186 height 511
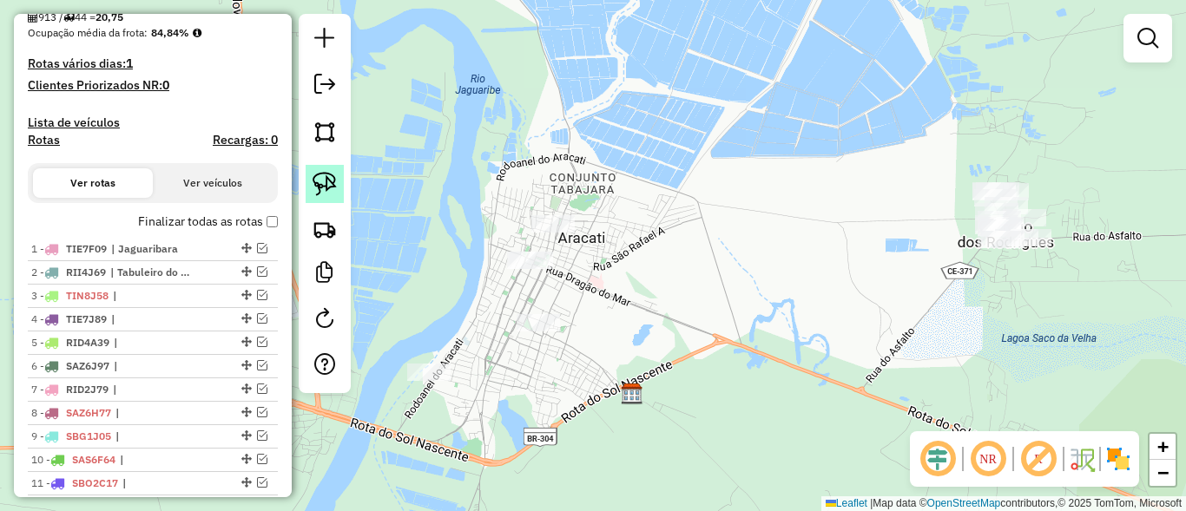
click at [333, 175] on img at bounding box center [325, 184] width 24 height 24
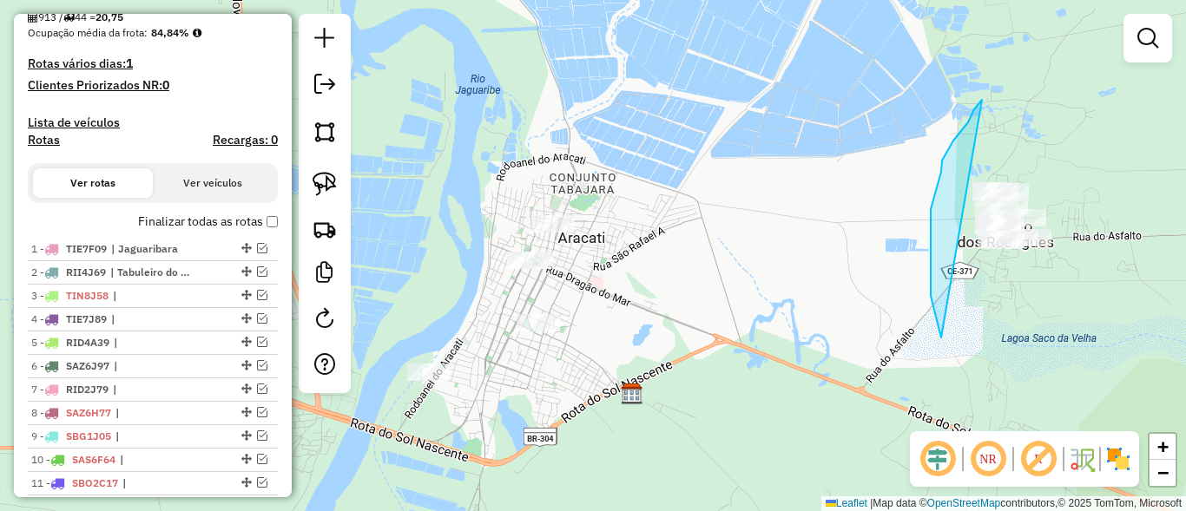
drag, startPoint x: 982, startPoint y: 100, endPoint x: 1130, endPoint y: 197, distance: 177.5
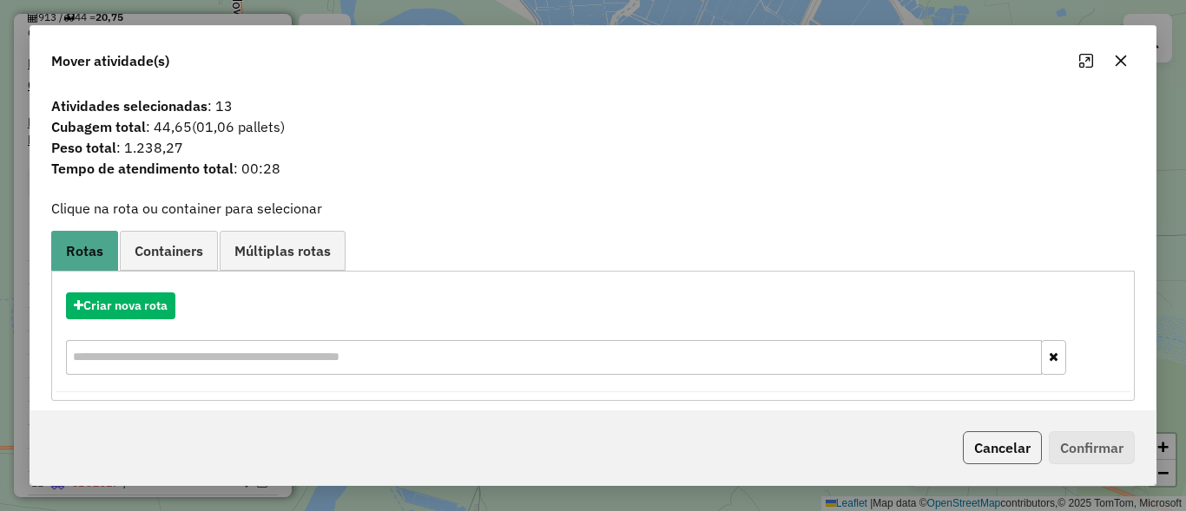
click at [1002, 437] on button "Cancelar" at bounding box center [1002, 448] width 79 height 33
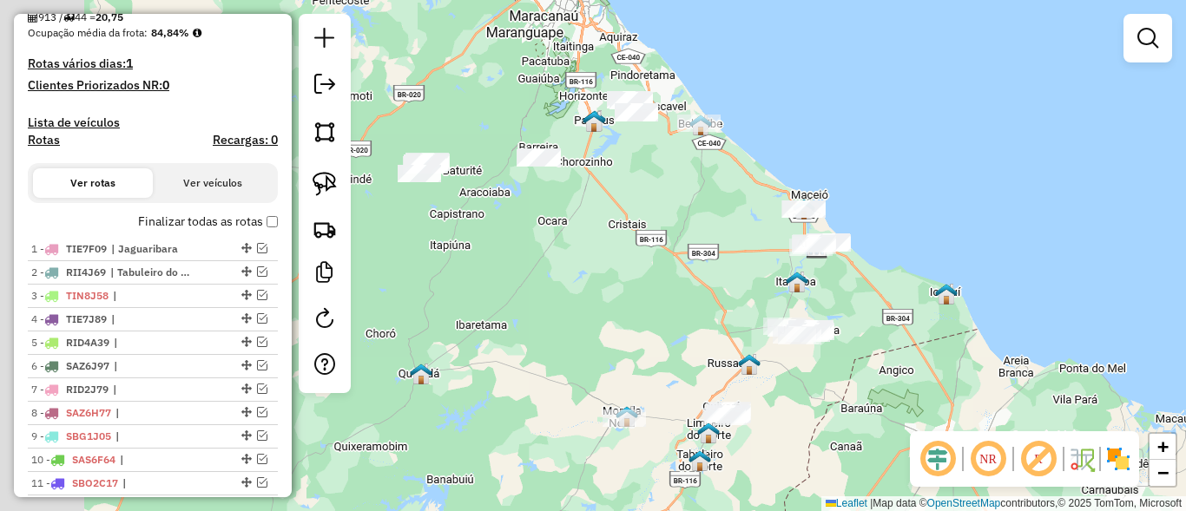
drag, startPoint x: 556, startPoint y: 233, endPoint x: 717, endPoint y: 304, distance: 176.5
click at [758, 361] on div "Janela de atendimento Grade de atendimento Capacidade Transportadoras Veículos …" at bounding box center [593, 255] width 1186 height 511
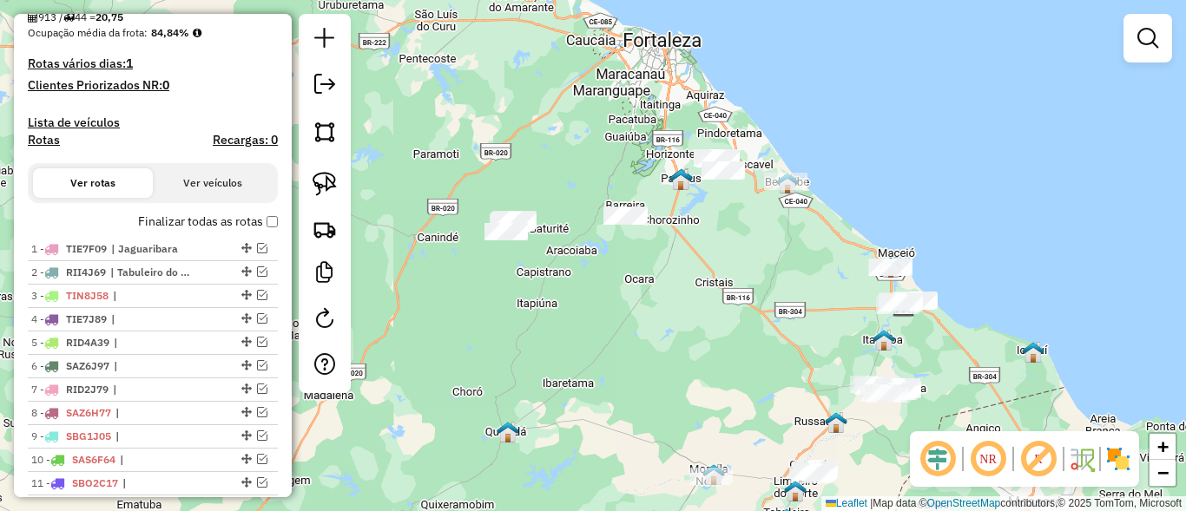
click at [333, 175] on img at bounding box center [325, 184] width 24 height 24
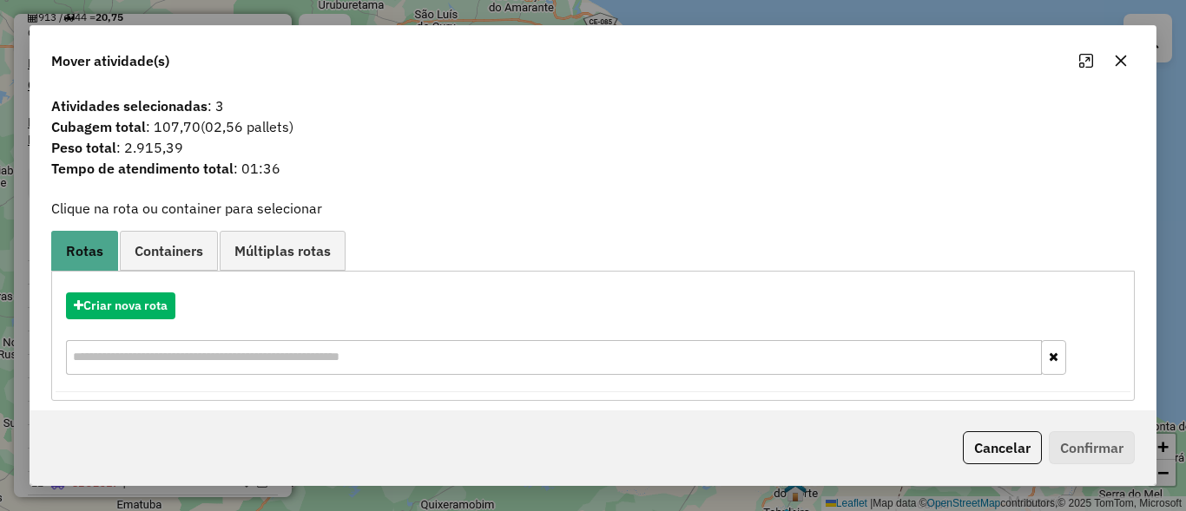
click at [969, 436] on button "Cancelar" at bounding box center [1002, 448] width 79 height 33
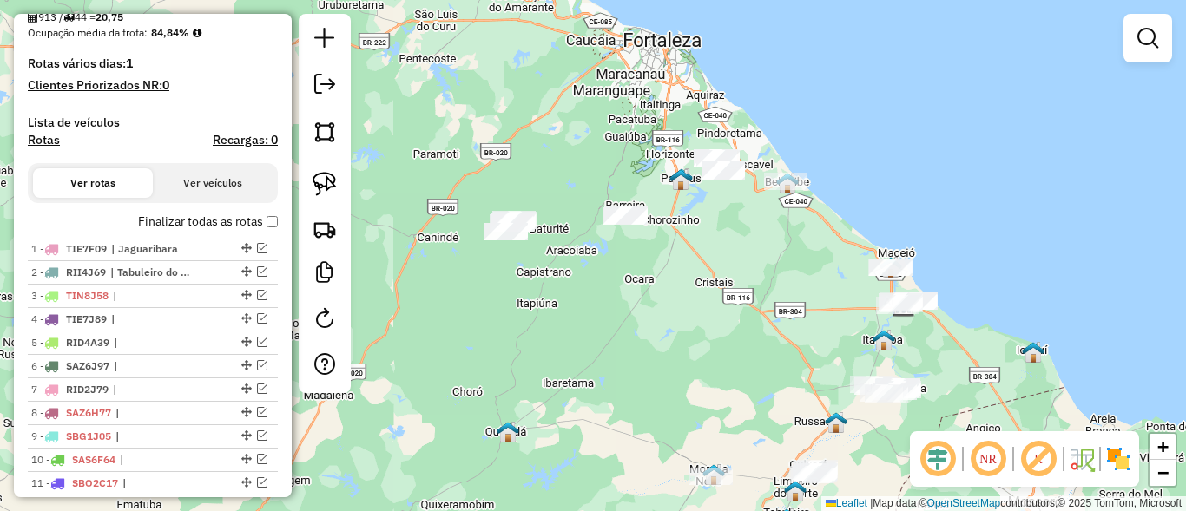
drag, startPoint x: 754, startPoint y: 317, endPoint x: 504, endPoint y: 265, distance: 256.3
click at [504, 265] on div "Janela de atendimento Grade de atendimento Capacidade Transportadoras Veículos …" at bounding box center [593, 255] width 1186 height 511
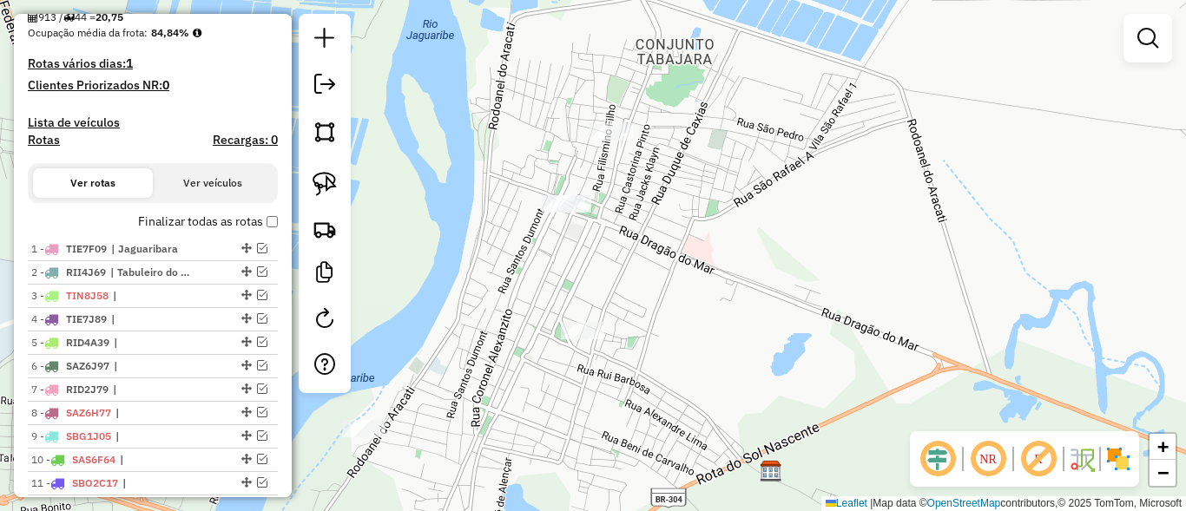
drag, startPoint x: 771, startPoint y: 272, endPoint x: 732, endPoint y: 233, distance: 55.3
click at [732, 233] on div "Janela de atendimento Grade de atendimento Capacidade Transportadoras Veículos …" at bounding box center [593, 255] width 1186 height 511
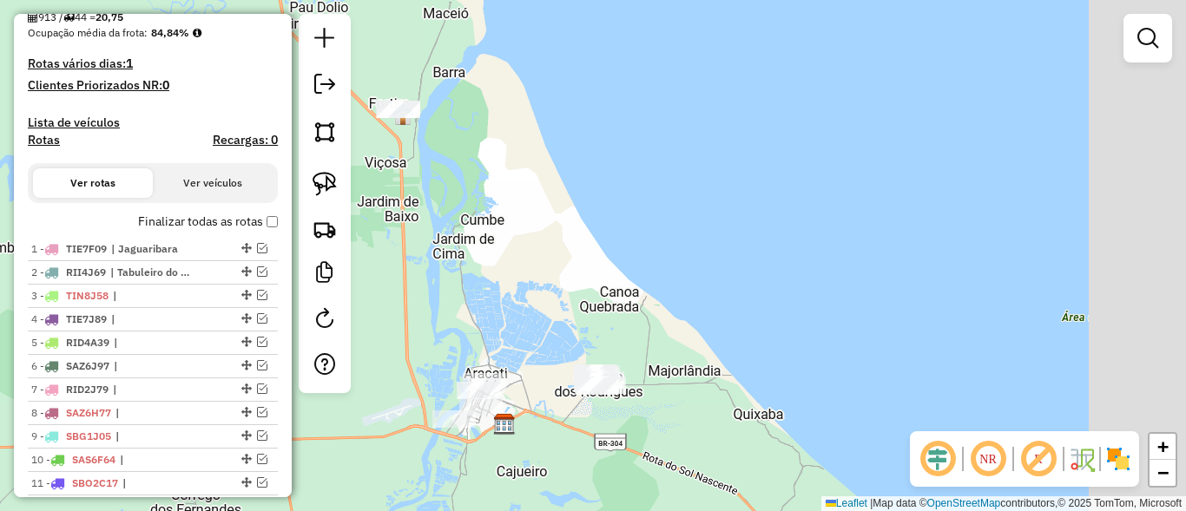
drag, startPoint x: 667, startPoint y: 164, endPoint x: 704, endPoint y: 395, distance: 233.9
click at [711, 403] on div "Janela de atendimento Grade de atendimento Capacidade Transportadoras Veículos …" at bounding box center [593, 255] width 1186 height 511
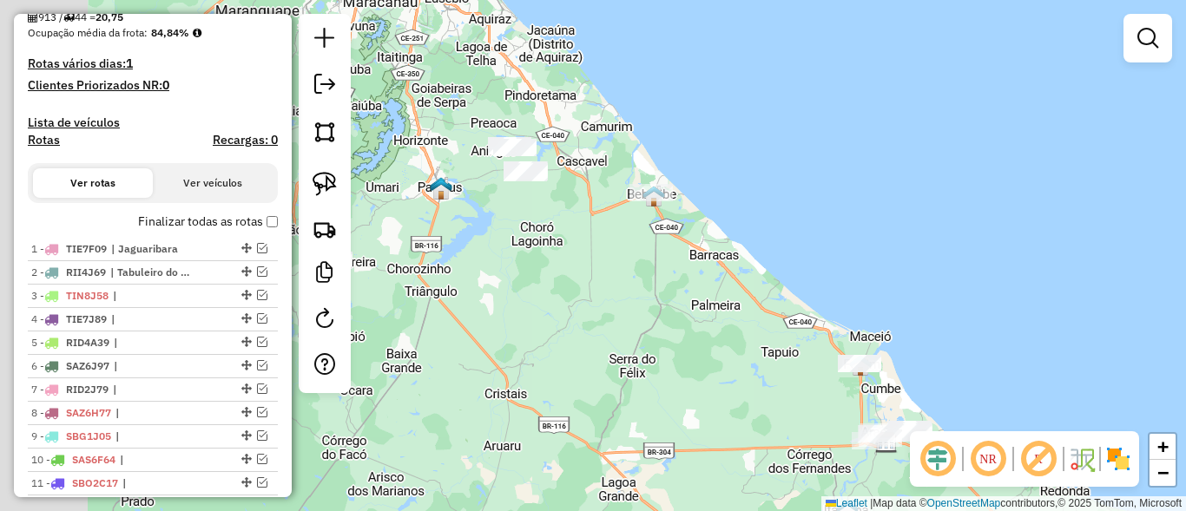
drag, startPoint x: 464, startPoint y: 134, endPoint x: 713, endPoint y: 224, distance: 265.0
click at [713, 224] on div "Janela de atendimento Grade de atendimento Capacidade Transportadoras Veículos …" at bounding box center [593, 255] width 1186 height 511
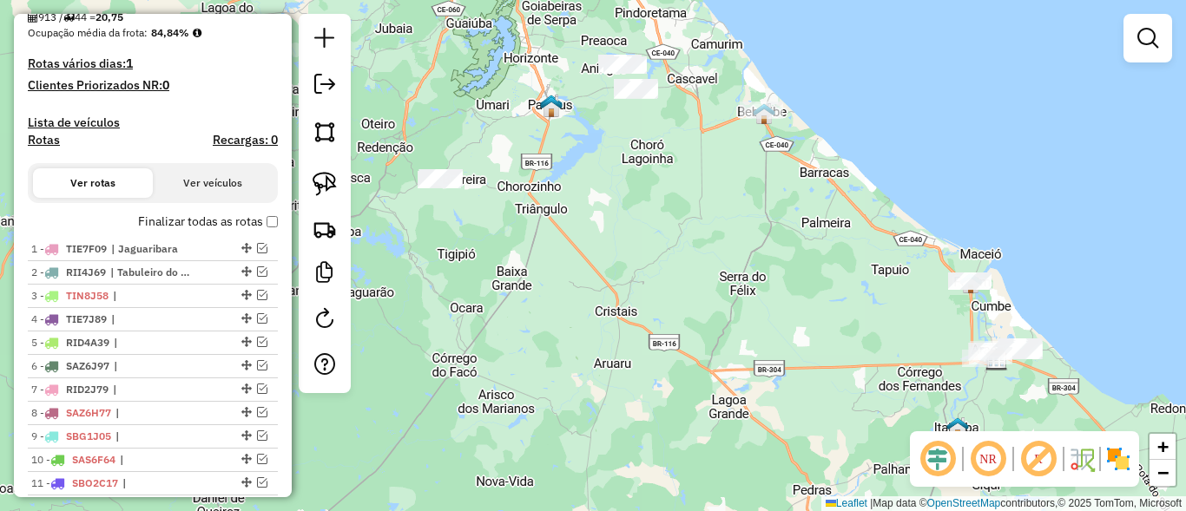
drag, startPoint x: 737, startPoint y: 243, endPoint x: 635, endPoint y: 194, distance: 113.4
click at [635, 194] on div "Janela de atendimento Grade de atendimento Capacidade Transportadoras Veículos …" at bounding box center [593, 255] width 1186 height 511
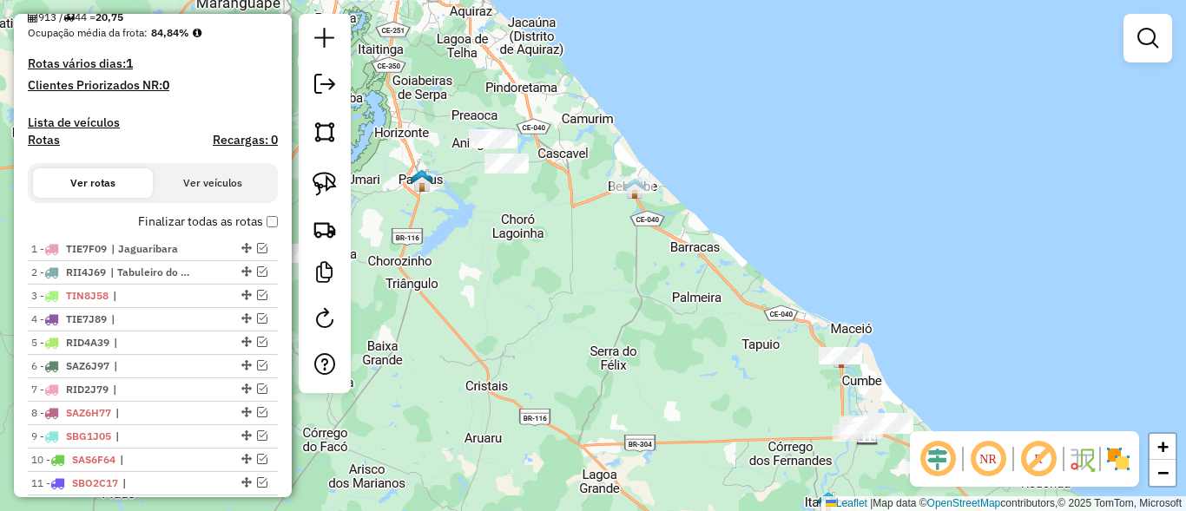
drag, startPoint x: 784, startPoint y: 261, endPoint x: 673, endPoint y: 320, distance: 125.8
click at [673, 320] on div "Janela de atendimento Grade de atendimento Capacidade Transportadoras Veículos …" at bounding box center [593, 255] width 1186 height 511
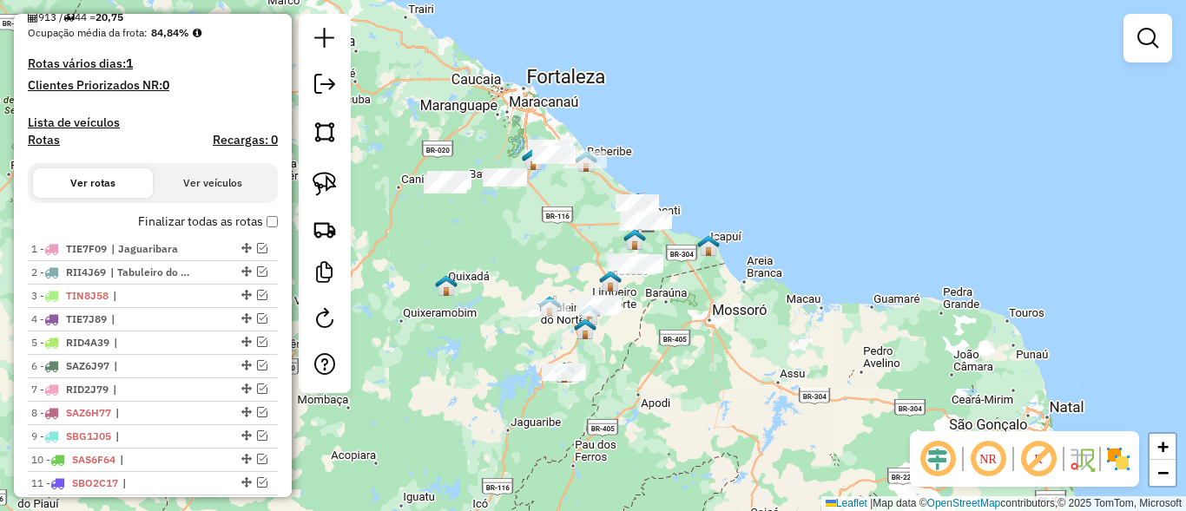
drag, startPoint x: 602, startPoint y: 202, endPoint x: 593, endPoint y: 188, distance: 17.1
click at [593, 188] on div "Janela de atendimento Grade de atendimento Capacidade Transportadoras Veículos …" at bounding box center [593, 255] width 1186 height 511
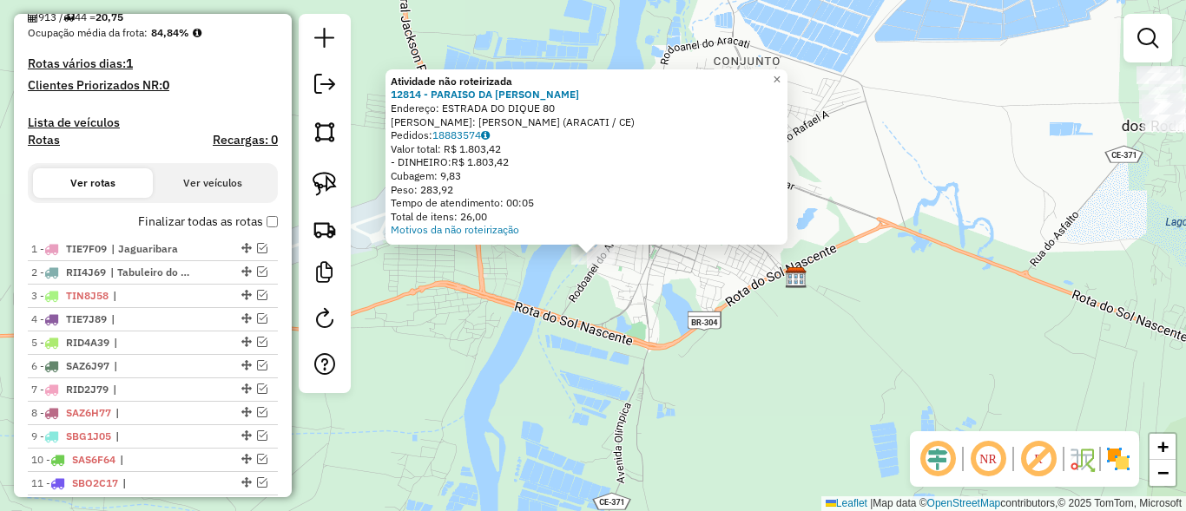
click at [885, 327] on div "Atividade não roteirizada 12814 - PARAISO DA ALINE Endereço: ESTRADA DO DIQUE 8…" at bounding box center [593, 255] width 1186 height 511
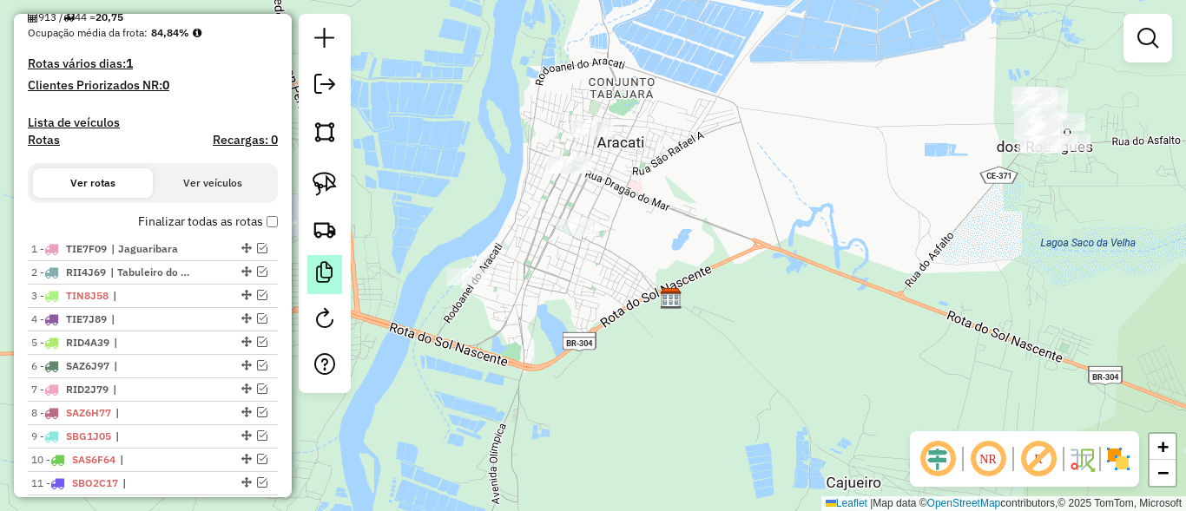
drag, startPoint x: 939, startPoint y: 243, endPoint x: 327, endPoint y: 268, distance: 611.7
click at [327, 268] on hb-router-mapa "Informações da Sessão 991169 - 19/08/2025 Criação: 18/08/2025 18:14 Depósito: D…" at bounding box center [593, 255] width 1186 height 511
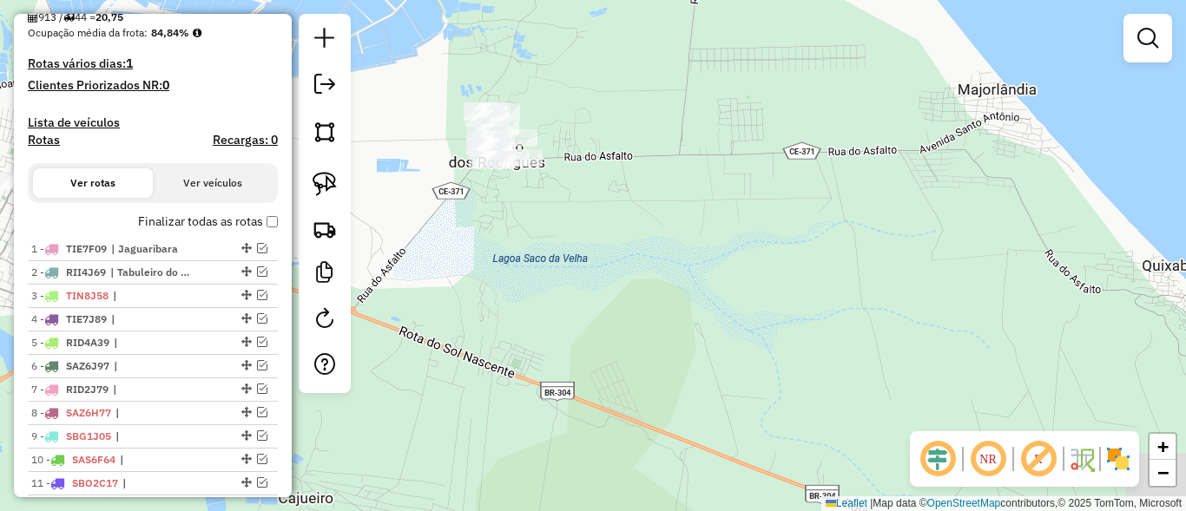
drag, startPoint x: 334, startPoint y: 180, endPoint x: 524, endPoint y: 84, distance: 212.8
click at [335, 179] on img at bounding box center [325, 184] width 24 height 24
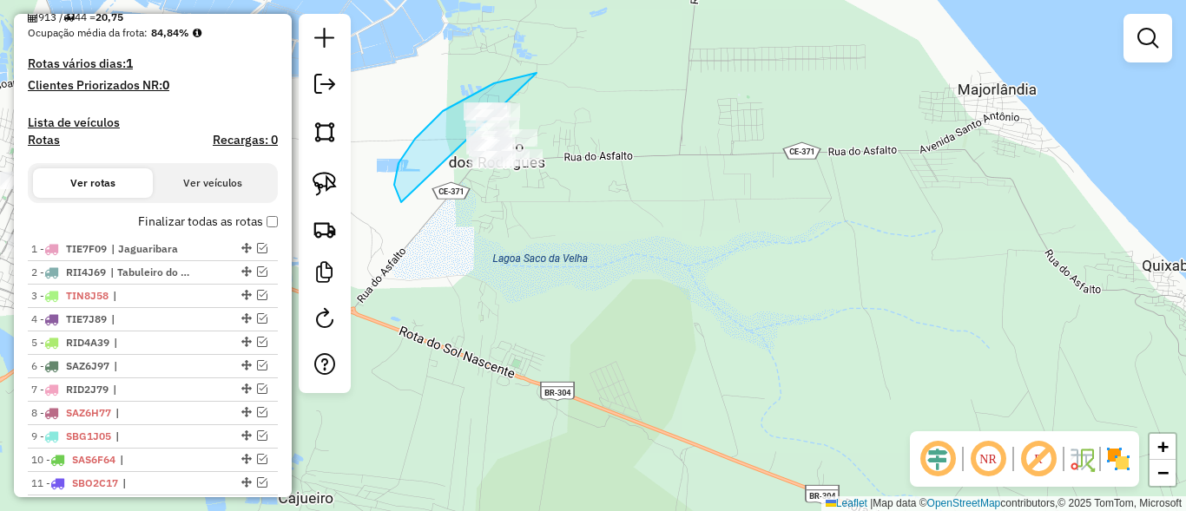
drag, startPoint x: 537, startPoint y: 73, endPoint x: 590, endPoint y: 243, distance: 178.2
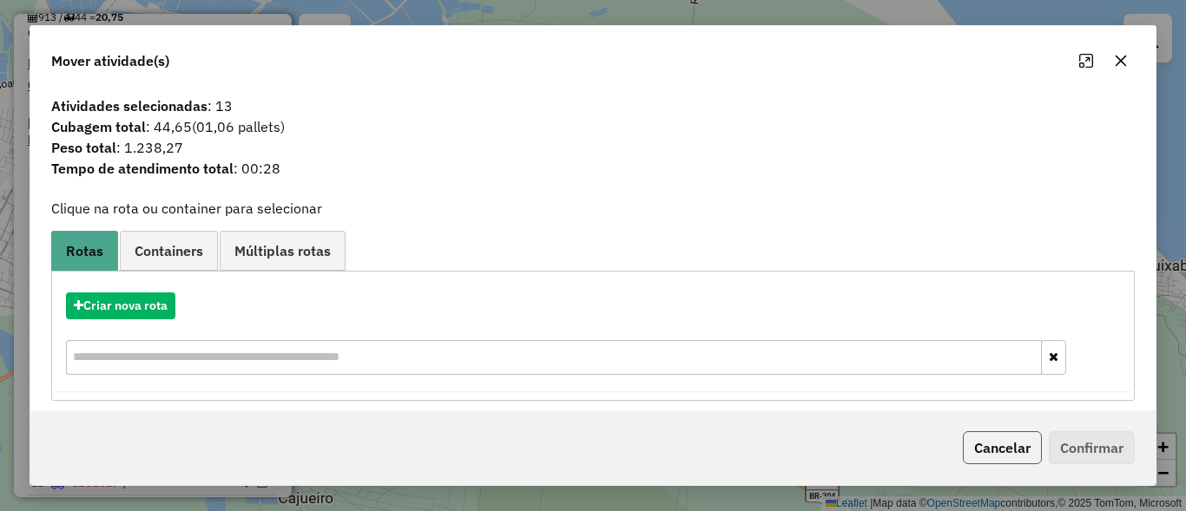
click at [992, 438] on button "Cancelar" at bounding box center [1002, 448] width 79 height 33
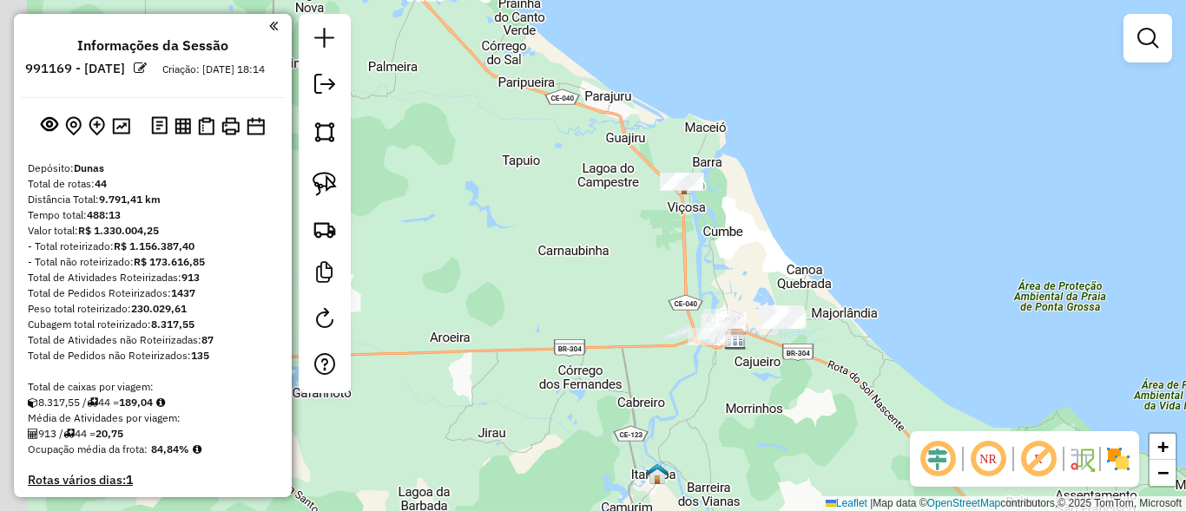
click at [711, 314] on div "Janela de atendimento Grade de atendimento Capacidade Transportadoras Veículos …" at bounding box center [593, 255] width 1186 height 511
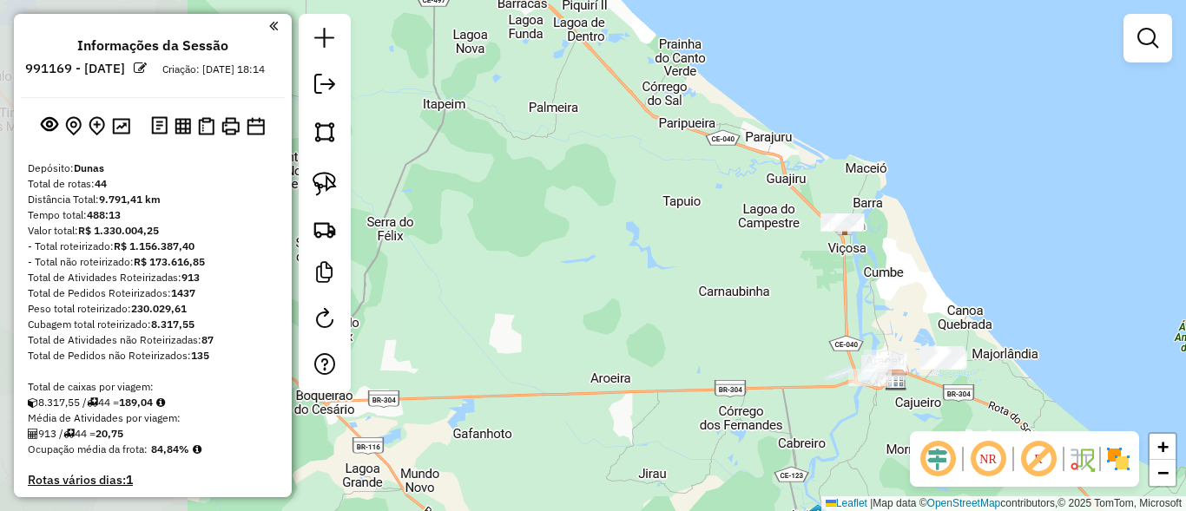
scroll to position [417, 0]
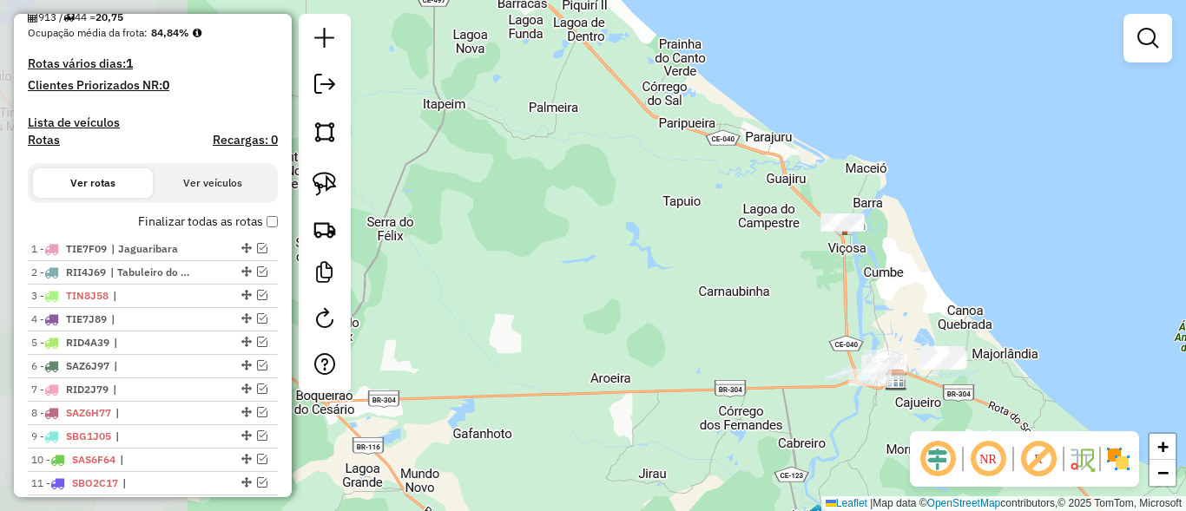
drag, startPoint x: 527, startPoint y: 154, endPoint x: 753, endPoint y: 384, distance: 322.3
click at [761, 399] on div "Janela de atendimento Grade de atendimento Capacidade Transportadoras Veículos …" at bounding box center [593, 255] width 1186 height 511
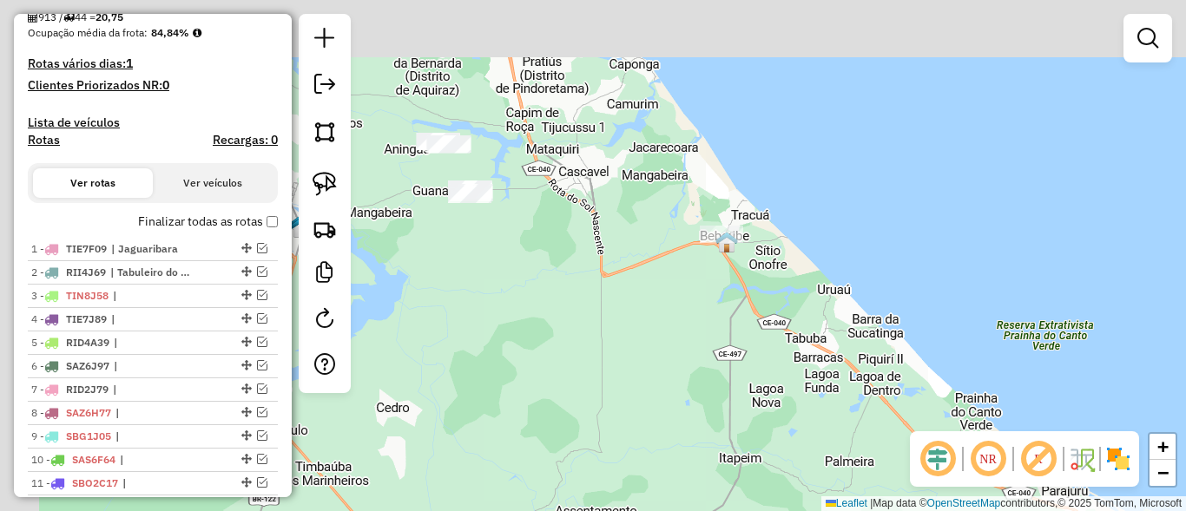
drag, startPoint x: 664, startPoint y: 303, endPoint x: 680, endPoint y: 331, distance: 31.9
click at [721, 372] on div "Janela de atendimento Grade de atendimento Capacidade Transportadoras Veículos …" at bounding box center [593, 255] width 1186 height 511
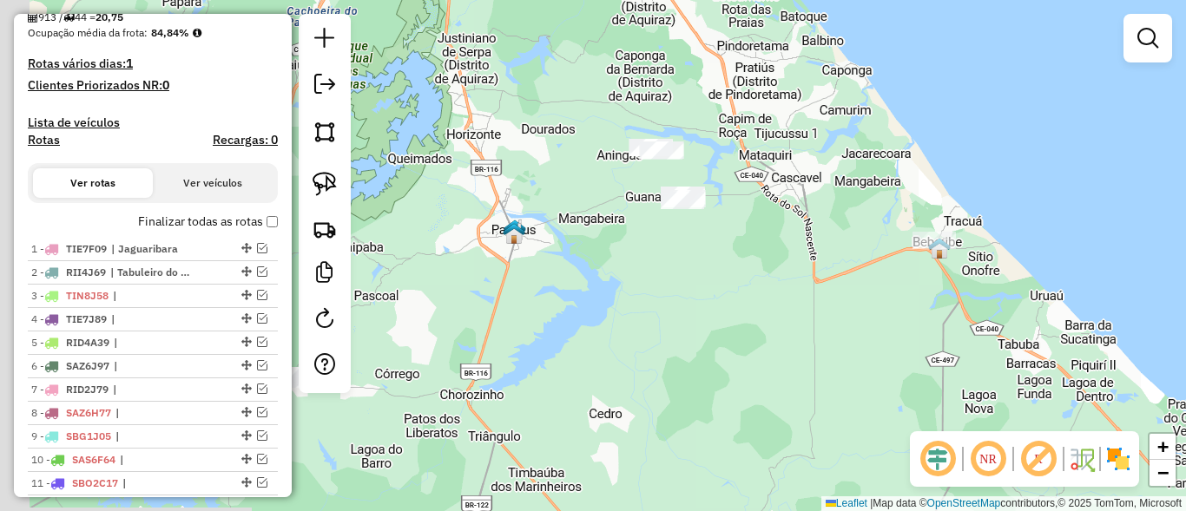
drag, startPoint x: 728, startPoint y: 321, endPoint x: 941, endPoint y: 277, distance: 218.1
click at [941, 277] on div "Janela de atendimento Grade de atendimento Capacidade Transportadoras Veículos …" at bounding box center [593, 255] width 1186 height 511
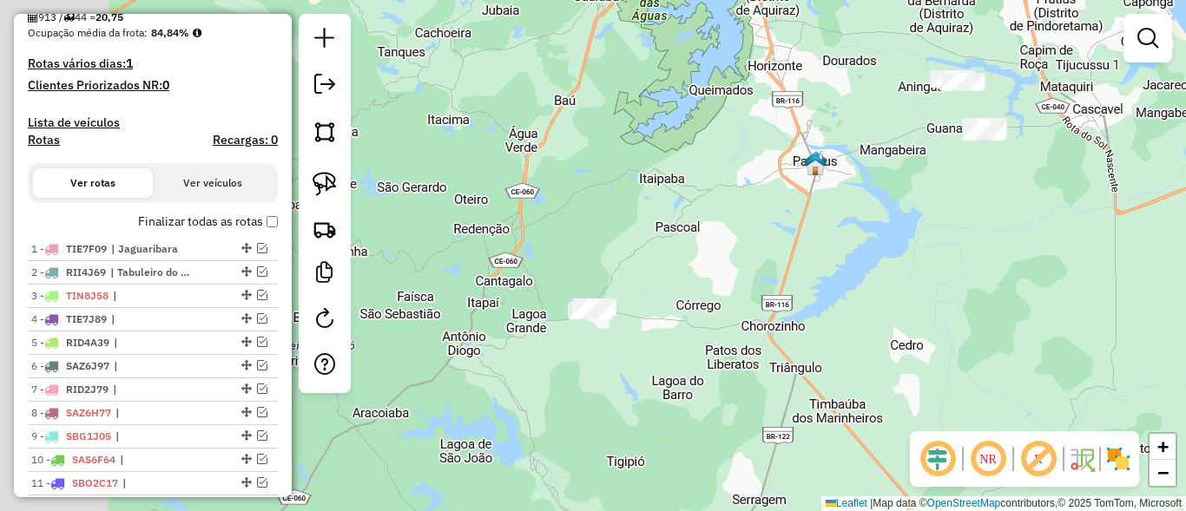
drag, startPoint x: 550, startPoint y: 145, endPoint x: 777, endPoint y: 93, distance: 232.5
click at [777, 91] on div "Janela de atendimento Grade de atendimento Capacidade Transportadoras Veículos …" at bounding box center [593, 255] width 1186 height 511
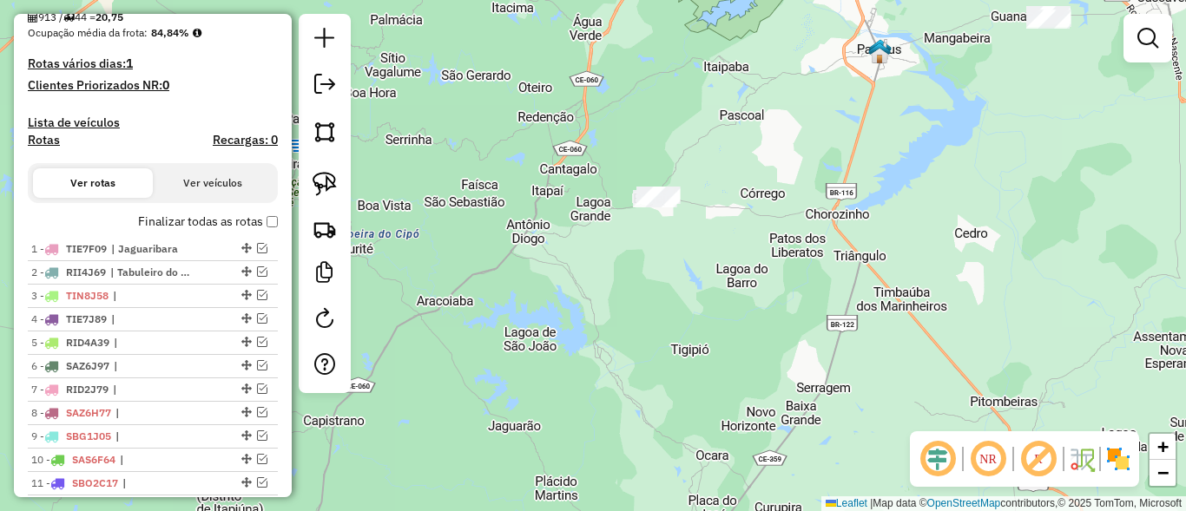
drag, startPoint x: 695, startPoint y: 326, endPoint x: 626, endPoint y: 168, distance: 172.6
click at [652, 182] on div "Janela de atendimento Grade de atendimento Capacidade Transportadoras Veículos …" at bounding box center [593, 255] width 1186 height 511
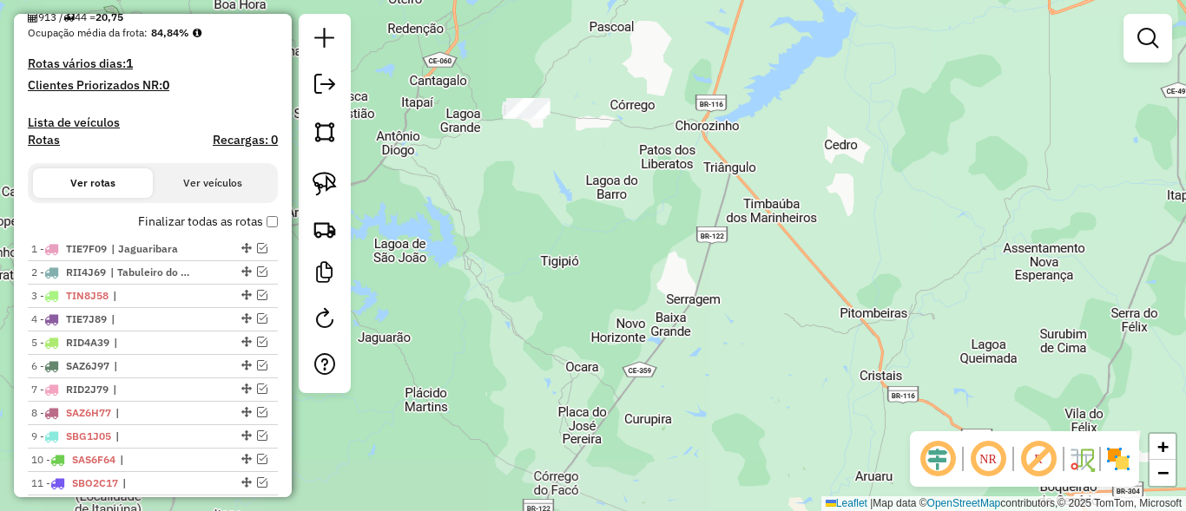
drag, startPoint x: 1033, startPoint y: 294, endPoint x: 530, endPoint y: 177, distance: 516.2
click at [572, 189] on div "Janela de atendimento Grade de atendimento Capacidade Transportadoras Veículos …" at bounding box center [593, 255] width 1186 height 511
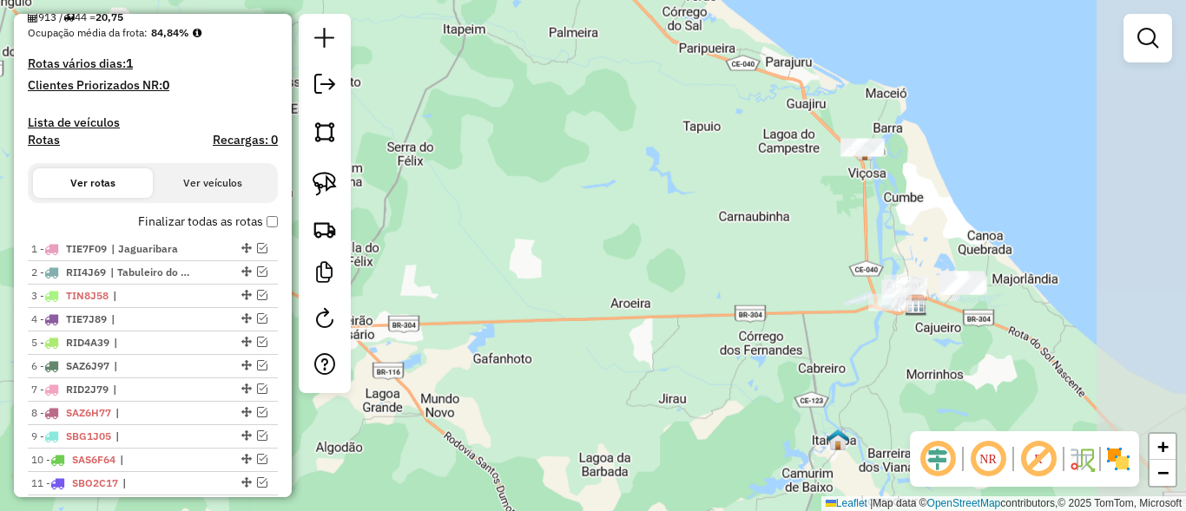
click at [642, 193] on div "Janela de atendimento Grade de atendimento Capacidade Transportadoras Veículos …" at bounding box center [593, 255] width 1186 height 511
